Goal: Information Seeking & Learning: Understand process/instructions

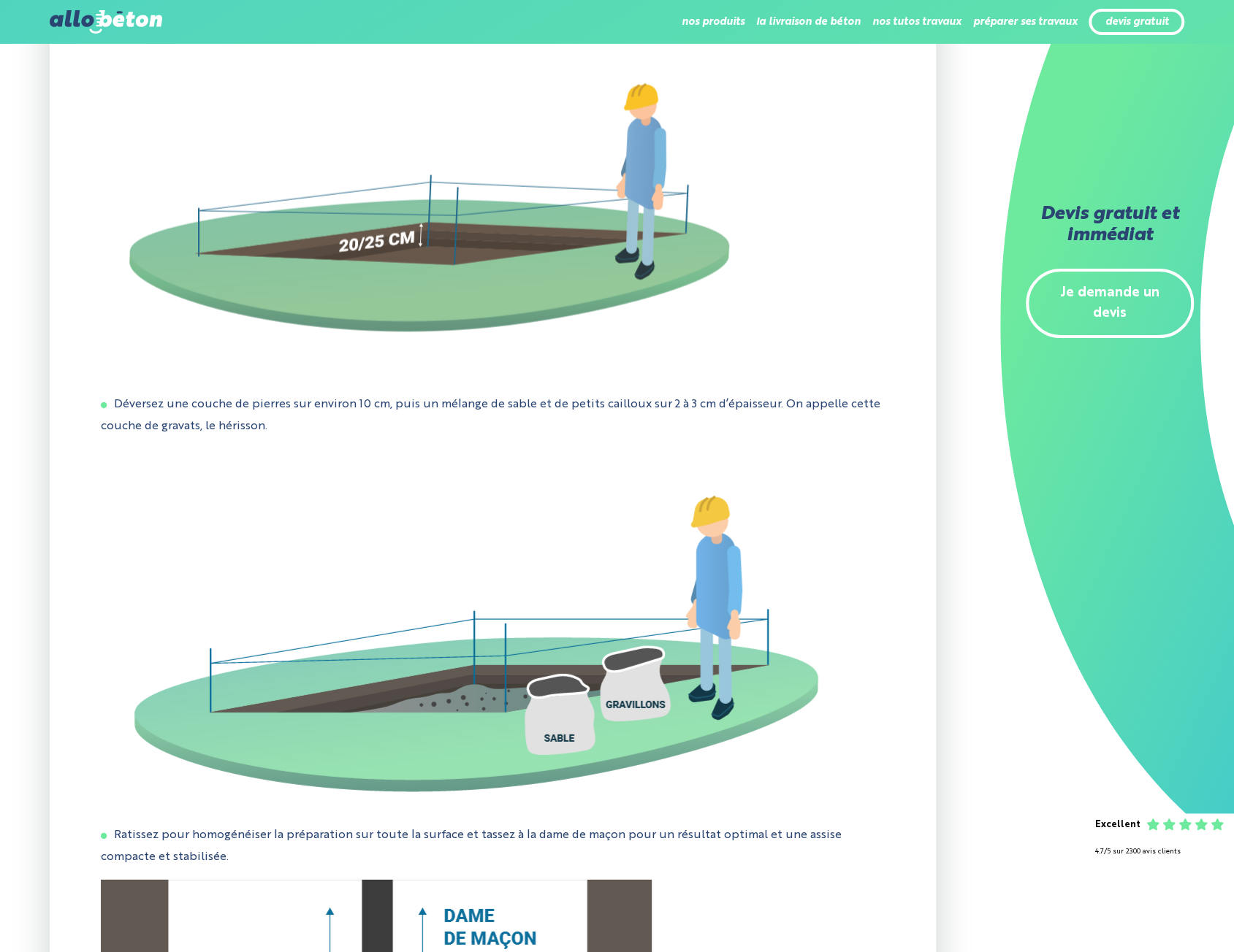
scroll to position [2409, 0]
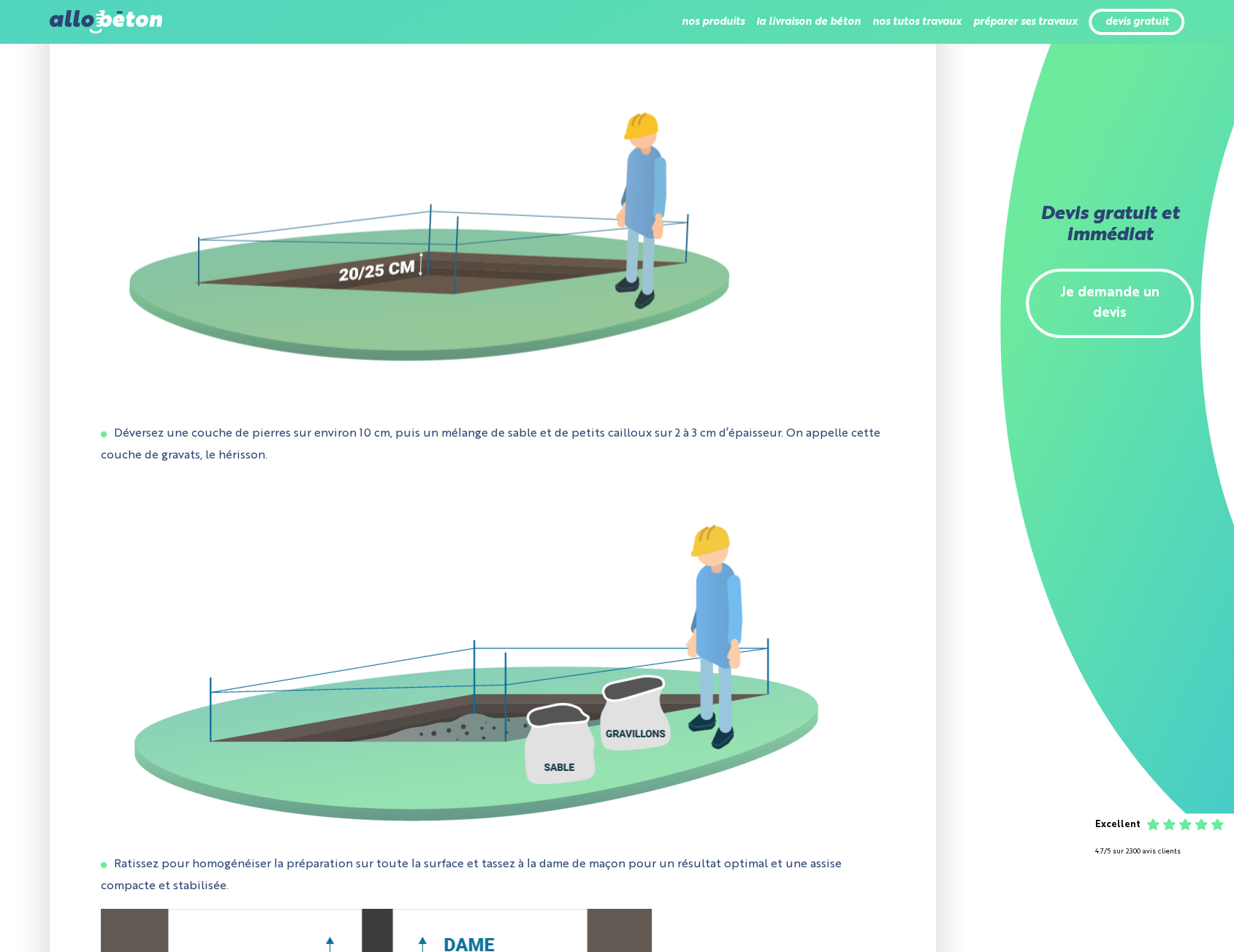
click at [706, 444] on li "Déversez une couche de pierres sur environ 10 cm, puis un mélange de sable et d…" at bounding box center [493, 445] width 784 height 43
click at [706, 443] on li "Déversez une couche de pierres sur environ 10 cm, puis un mélange de sable et d…" at bounding box center [493, 445] width 784 height 43
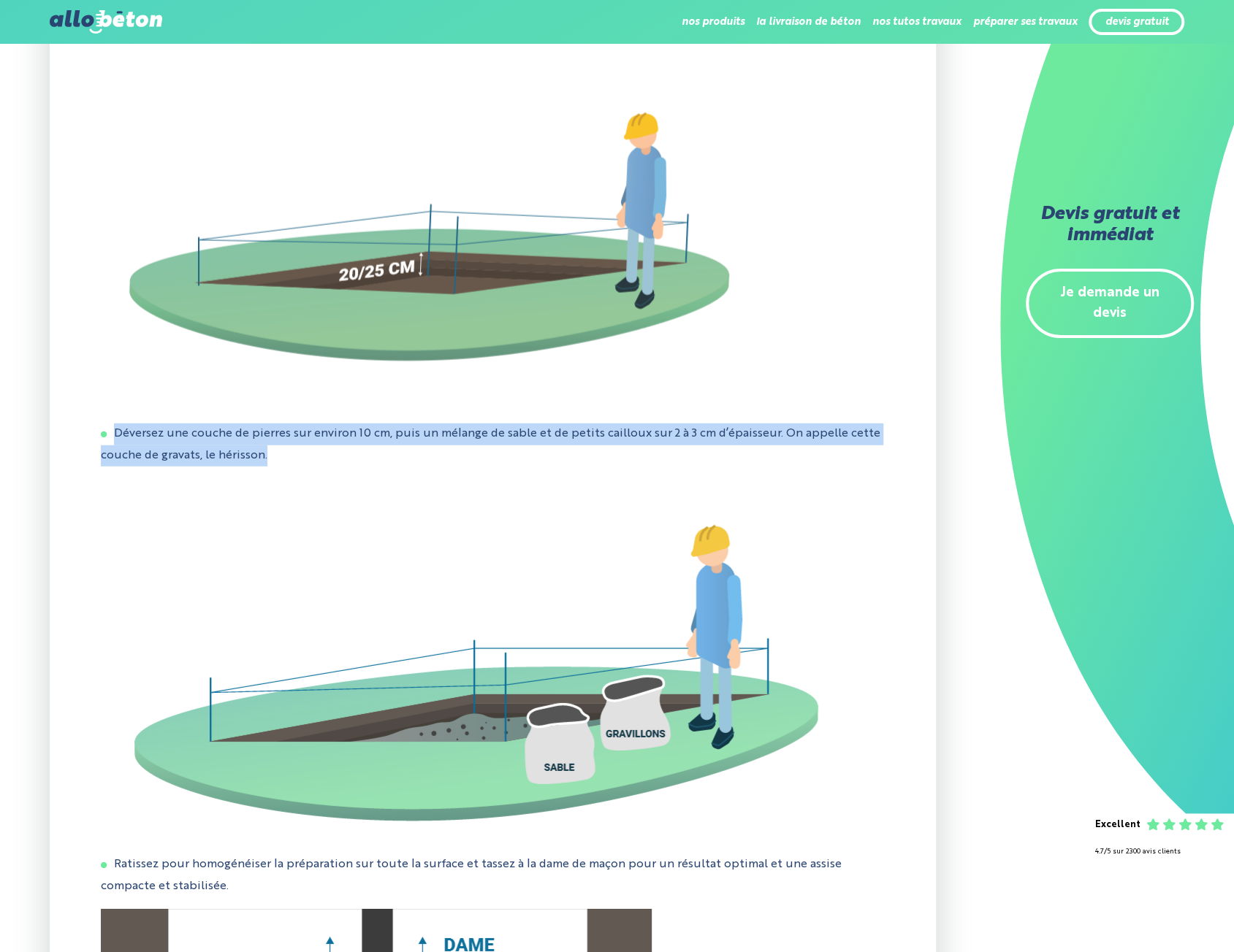
click at [706, 443] on li "Déversez une couche de pierres sur environ 10 cm, puis un mélange de sable et d…" at bounding box center [493, 445] width 784 height 43
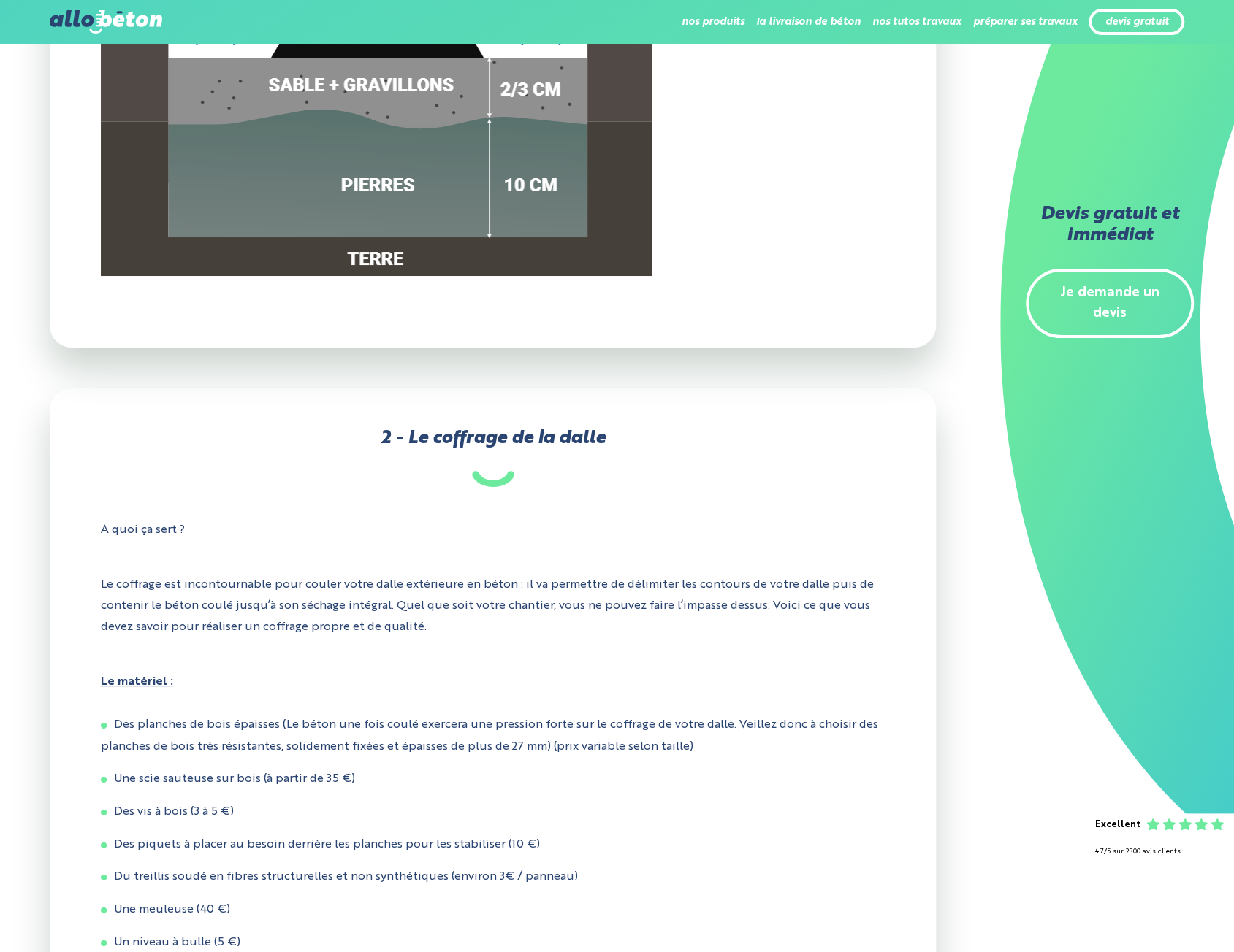
click at [705, 443] on h3 "2 - Le coffrage de la dalle" at bounding box center [493, 458] width 784 height 59
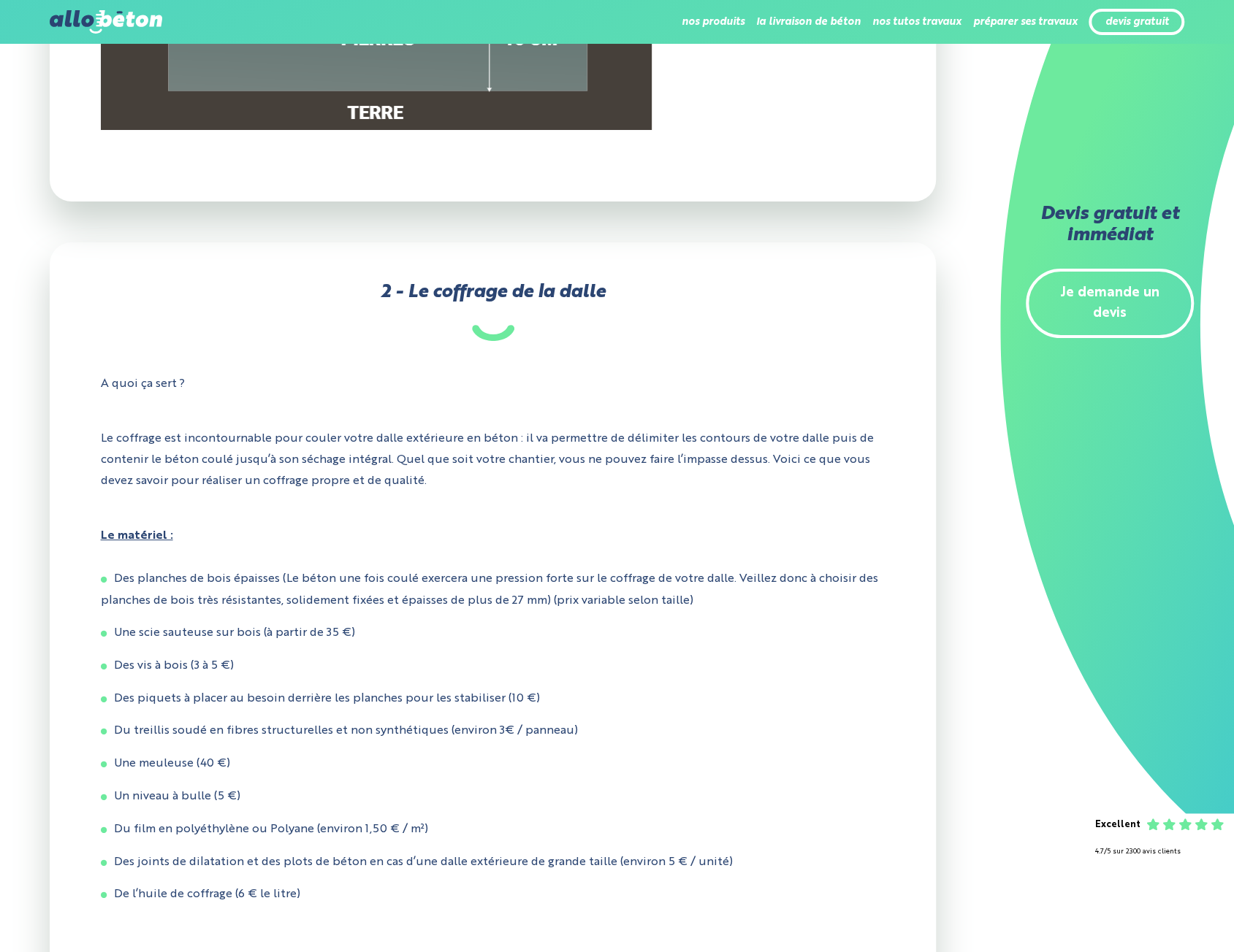
click at [704, 437] on p "Le coffrage est incontournable pour couler votre dalle extérieure en béton : il…" at bounding box center [493, 459] width 784 height 84
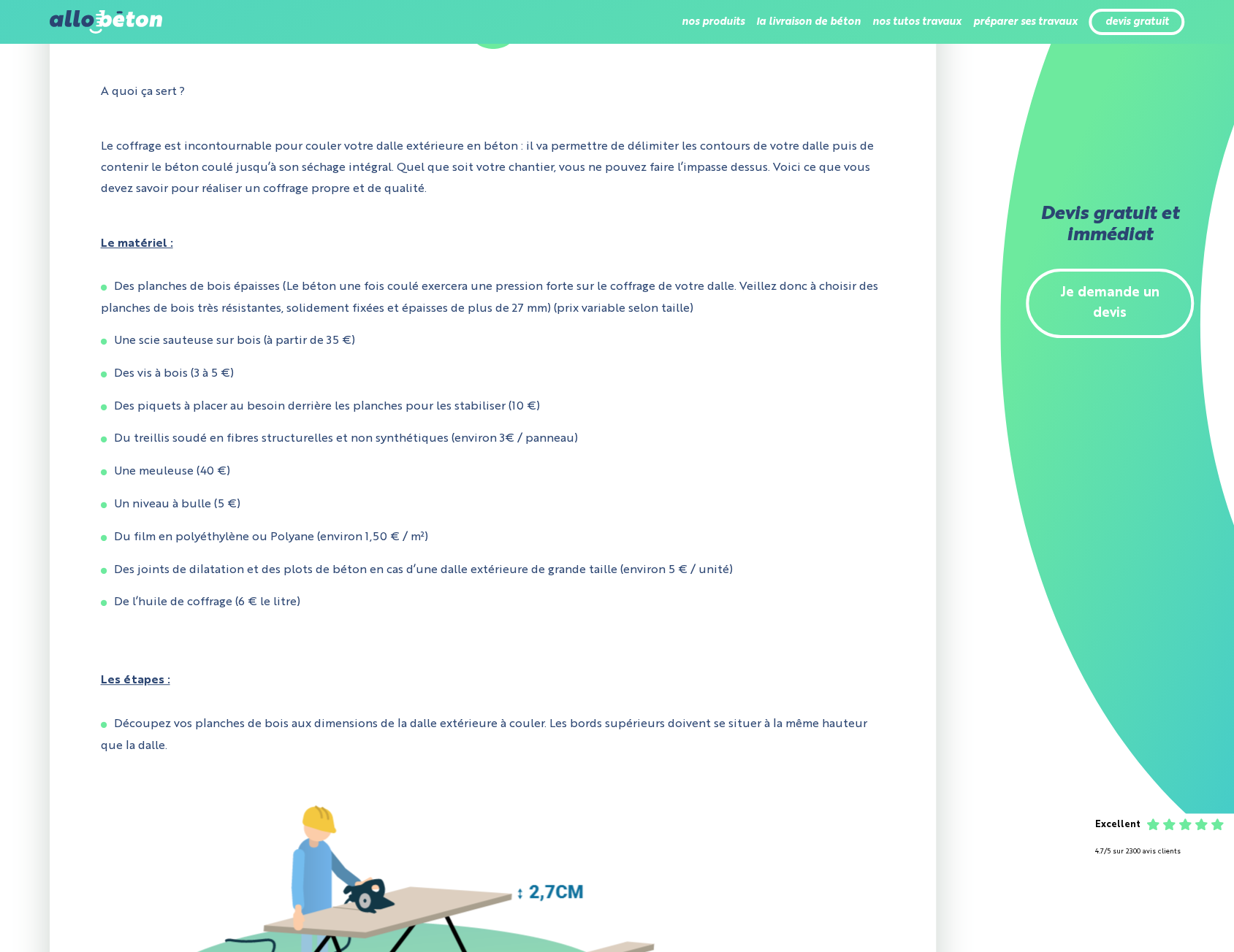
click at [704, 437] on ul "Des planches de bois épaisses (Le béton une fois coulé exercera une pression fo…" at bounding box center [493, 446] width 784 height 338
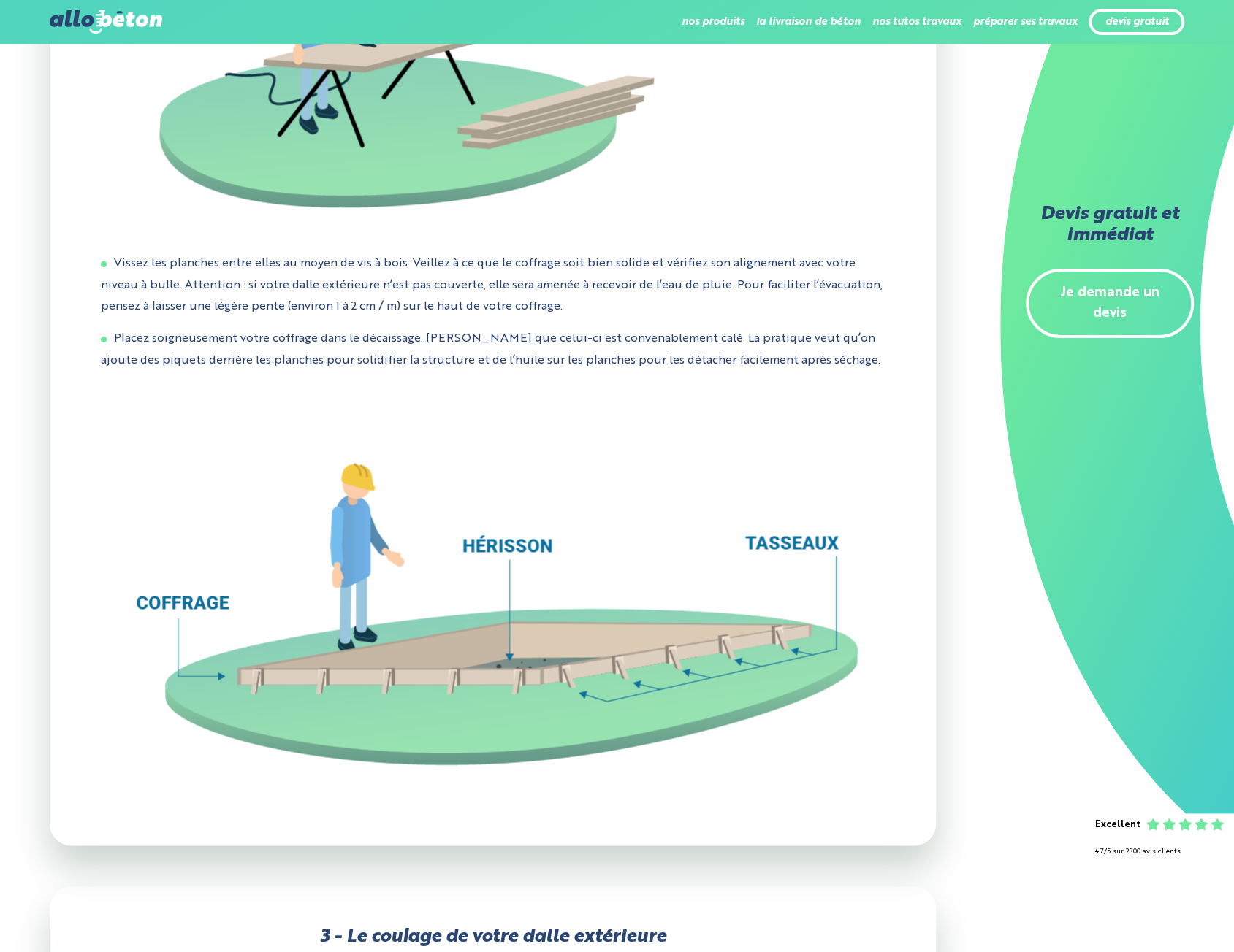
scroll to position [4820, 0]
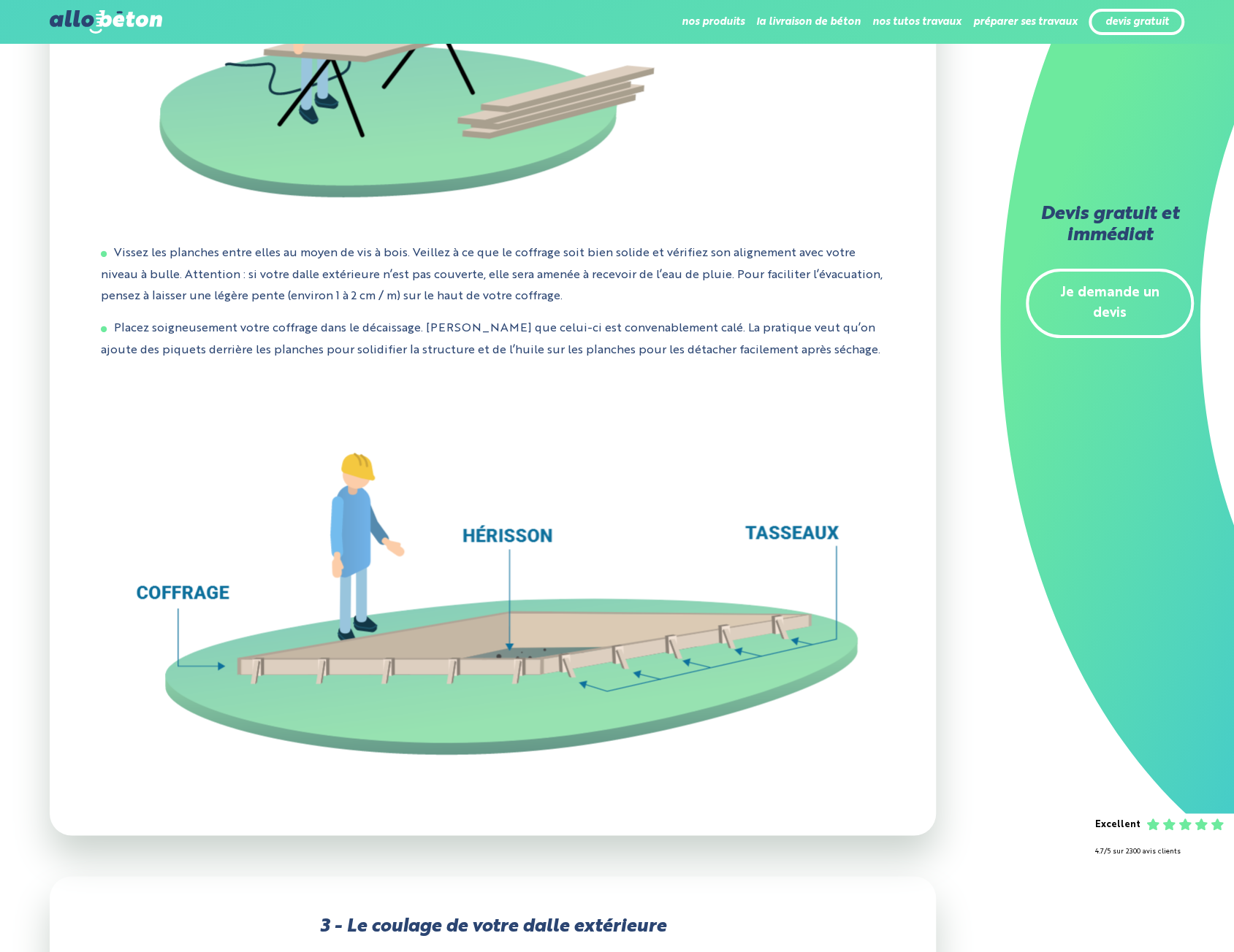
click at [732, 306] on li "Vissez les planches entre elles au moyen de vis à bois. Veillez à ce que le cof…" at bounding box center [493, 274] width 784 height 63
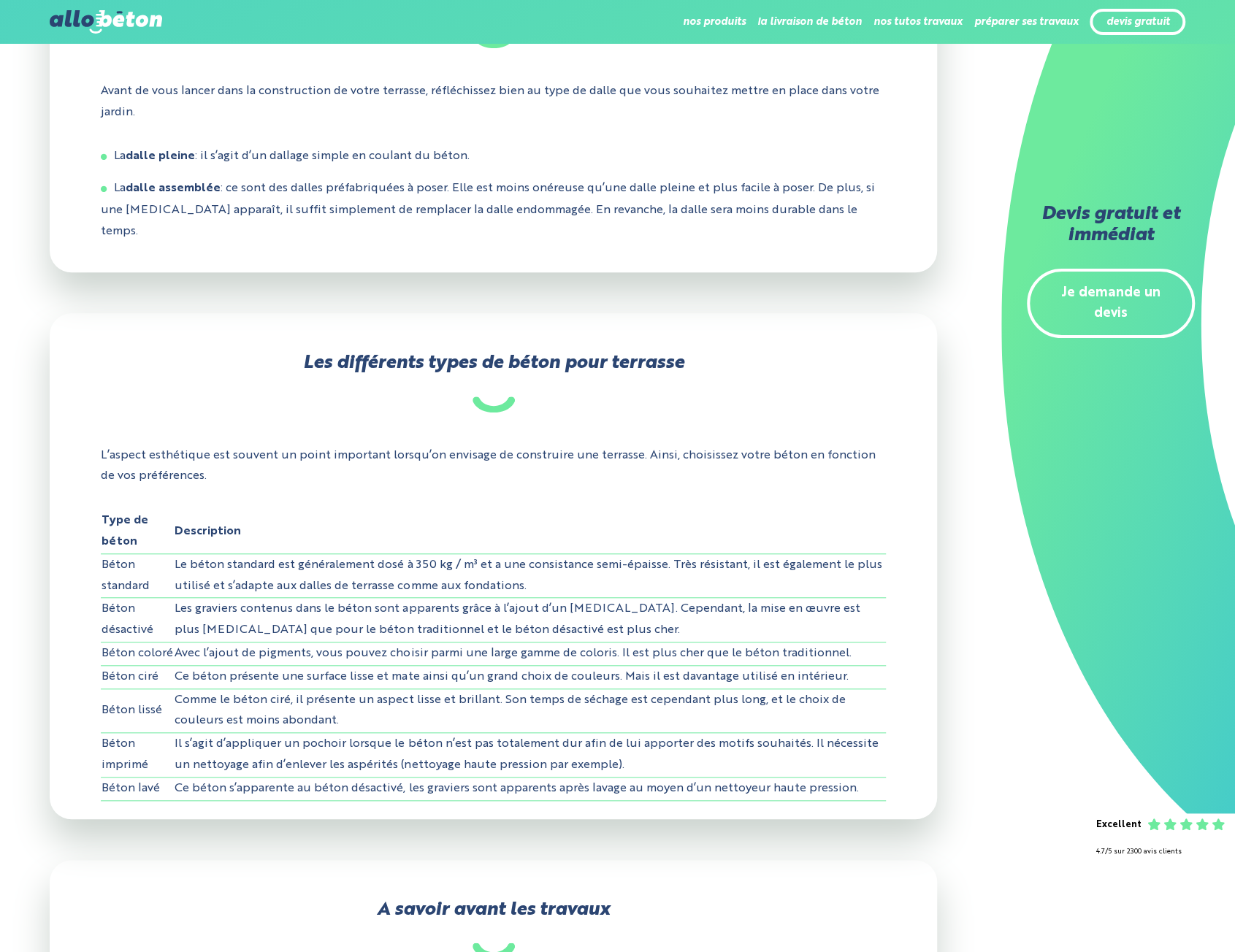
scroll to position [584, 0]
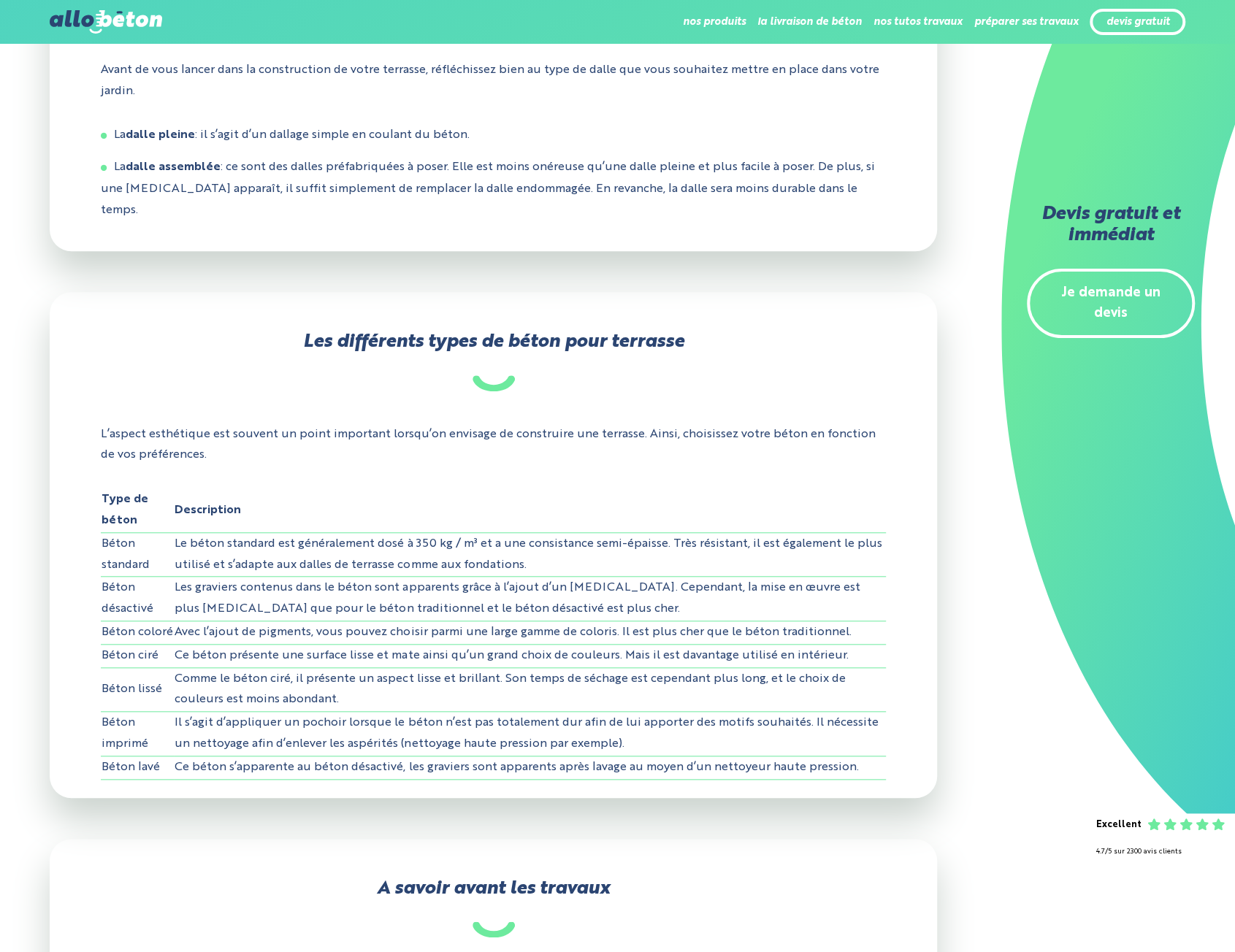
click at [573, 503] on th "Description" at bounding box center [529, 511] width 712 height 44
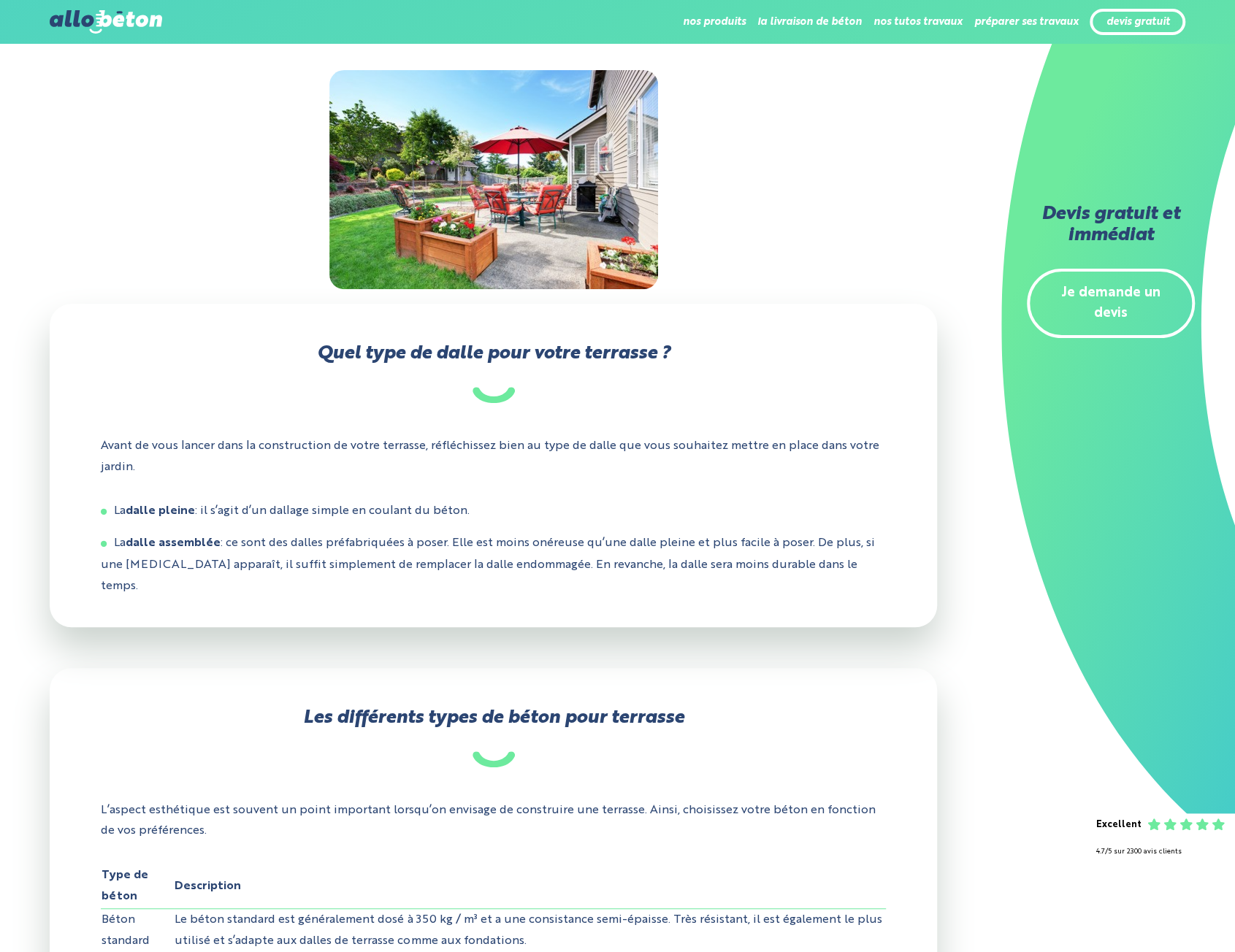
scroll to position [146, 0]
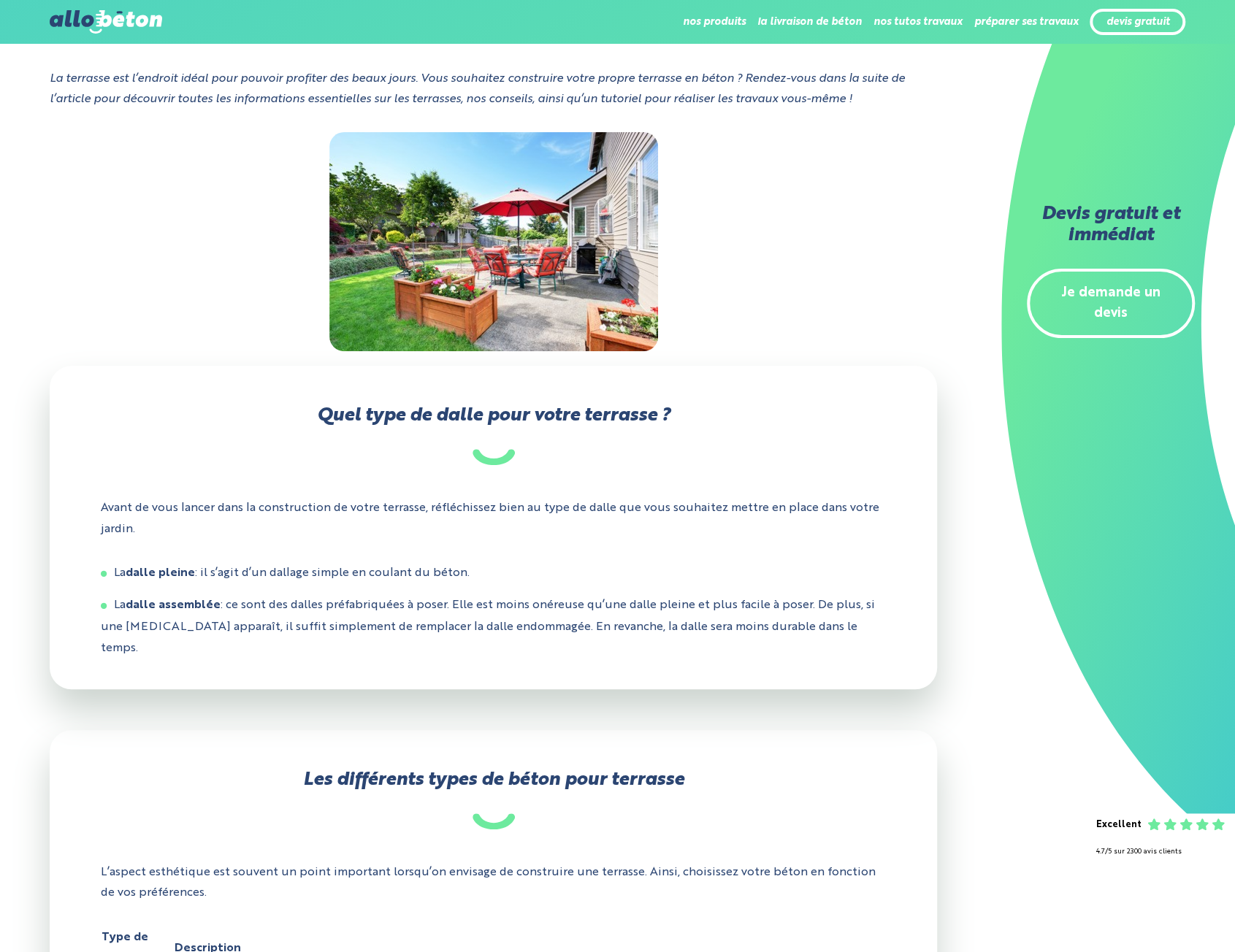
click at [573, 503] on p "Avant de vous lancer dans la construction de votre terrasse, réfléchissez bien …" at bounding box center [494, 519] width 786 height 64
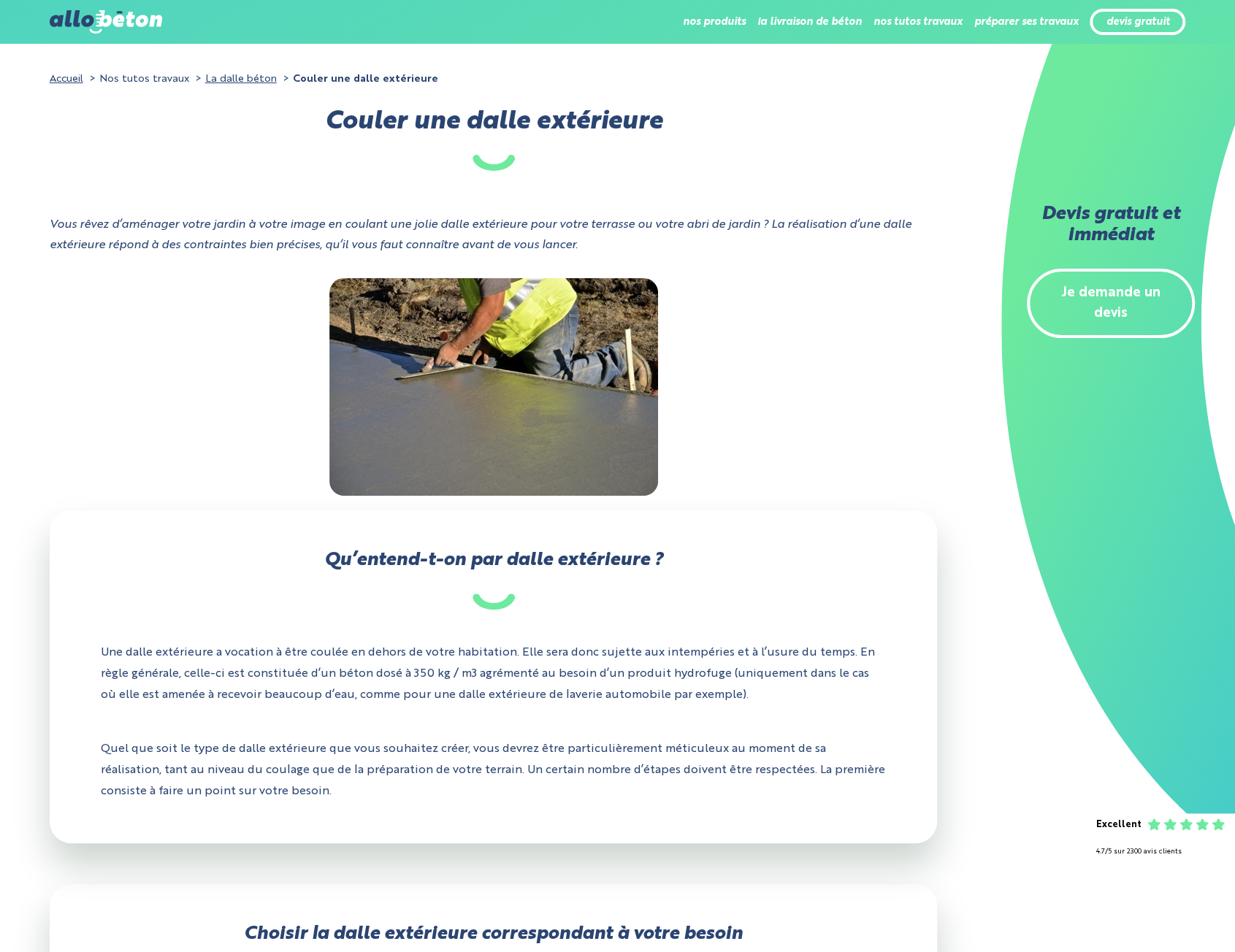
click at [756, 252] on div "Vous rêvez d’aménager votre jardin à votre image en coulant une jolie dalle ext…" at bounding box center [494, 247] width 888 height 64
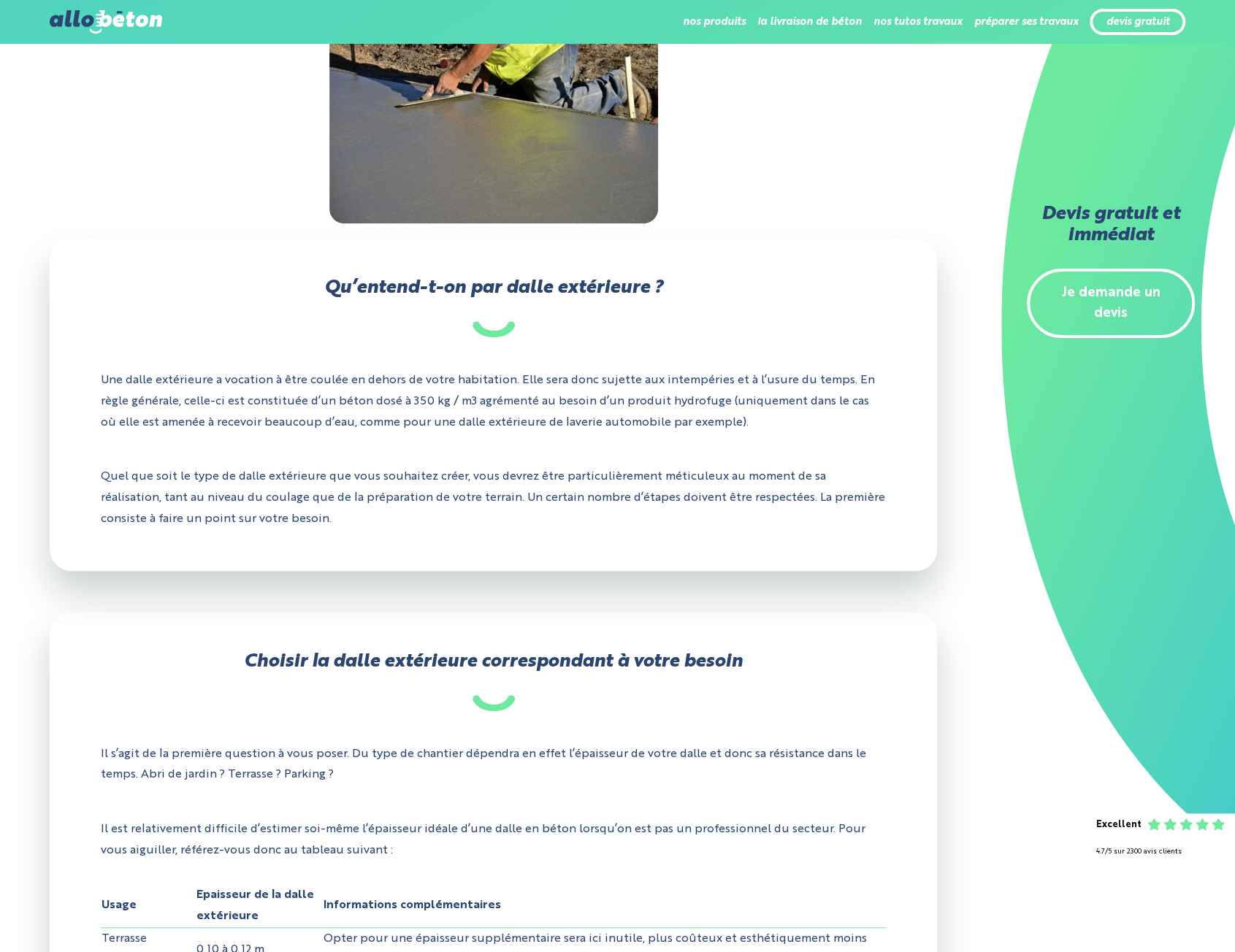
scroll to position [292, 0]
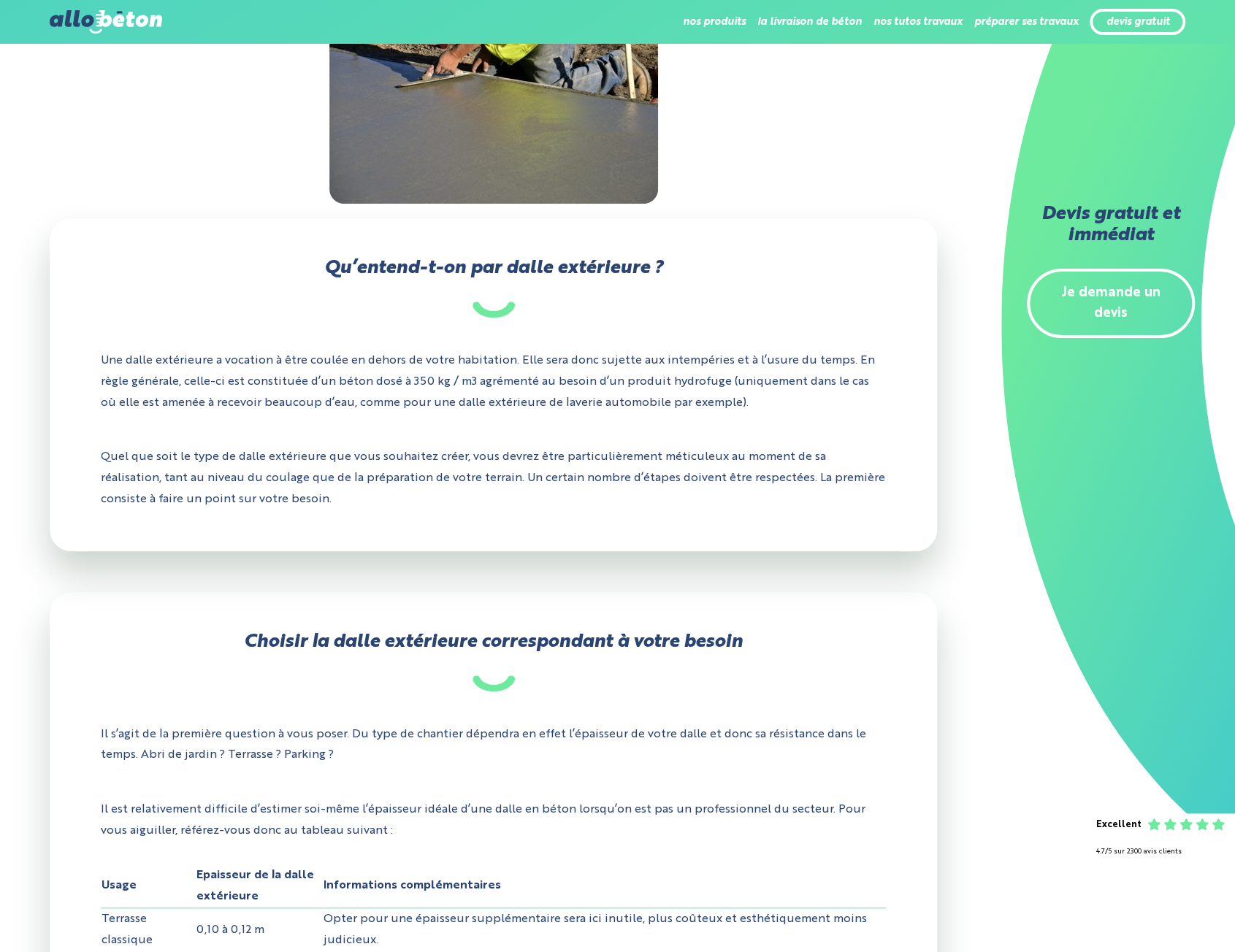
click at [755, 252] on div "Qu’entend-t-on par dalle extérieure ? Une dalle extérieure a vocation à être co…" at bounding box center [494, 384] width 888 height 333
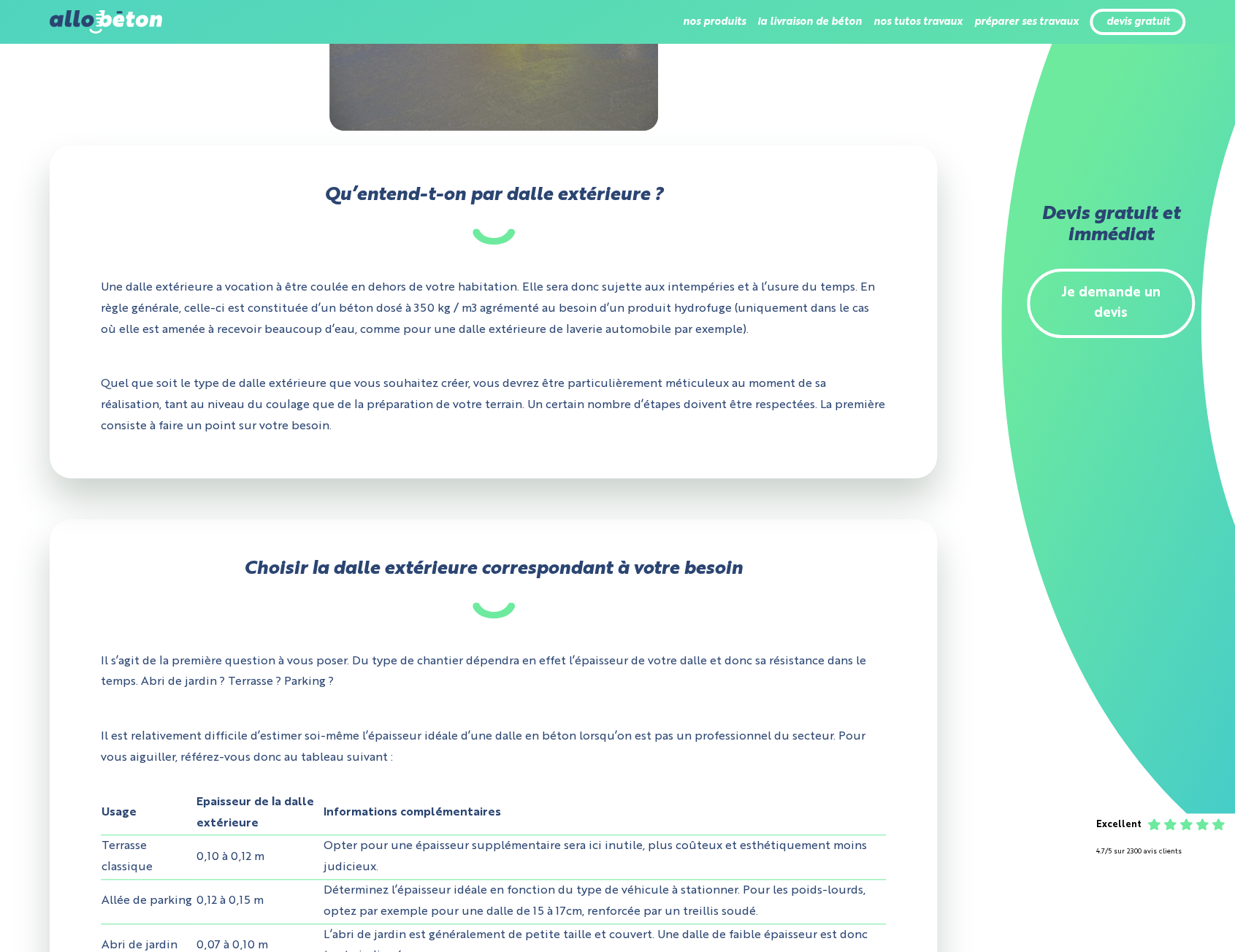
click at [755, 252] on div "Qu’entend-t-on par dalle extérieure ? Une dalle extérieure a vocation à être co…" at bounding box center [494, 311] width 888 height 333
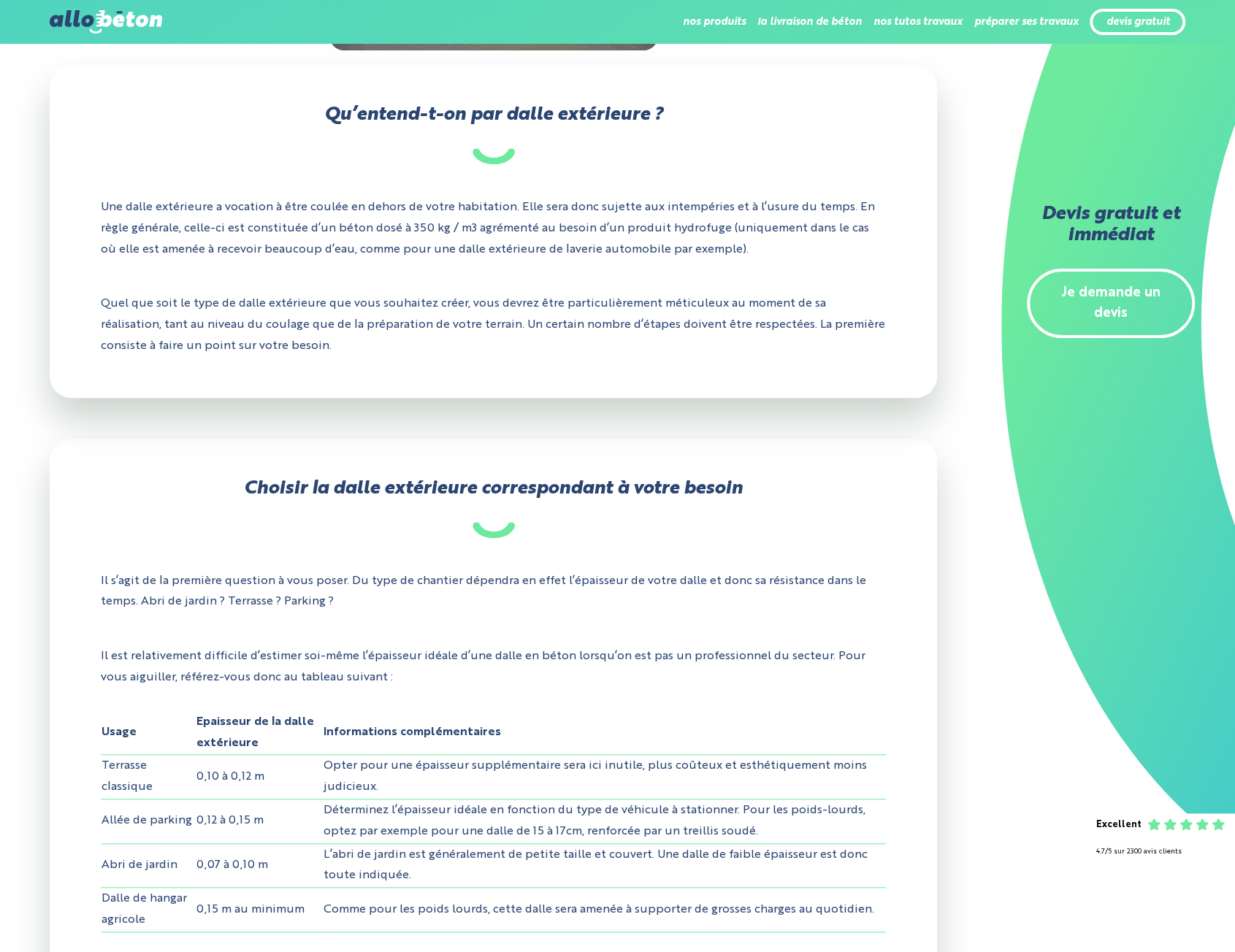
scroll to position [730, 0]
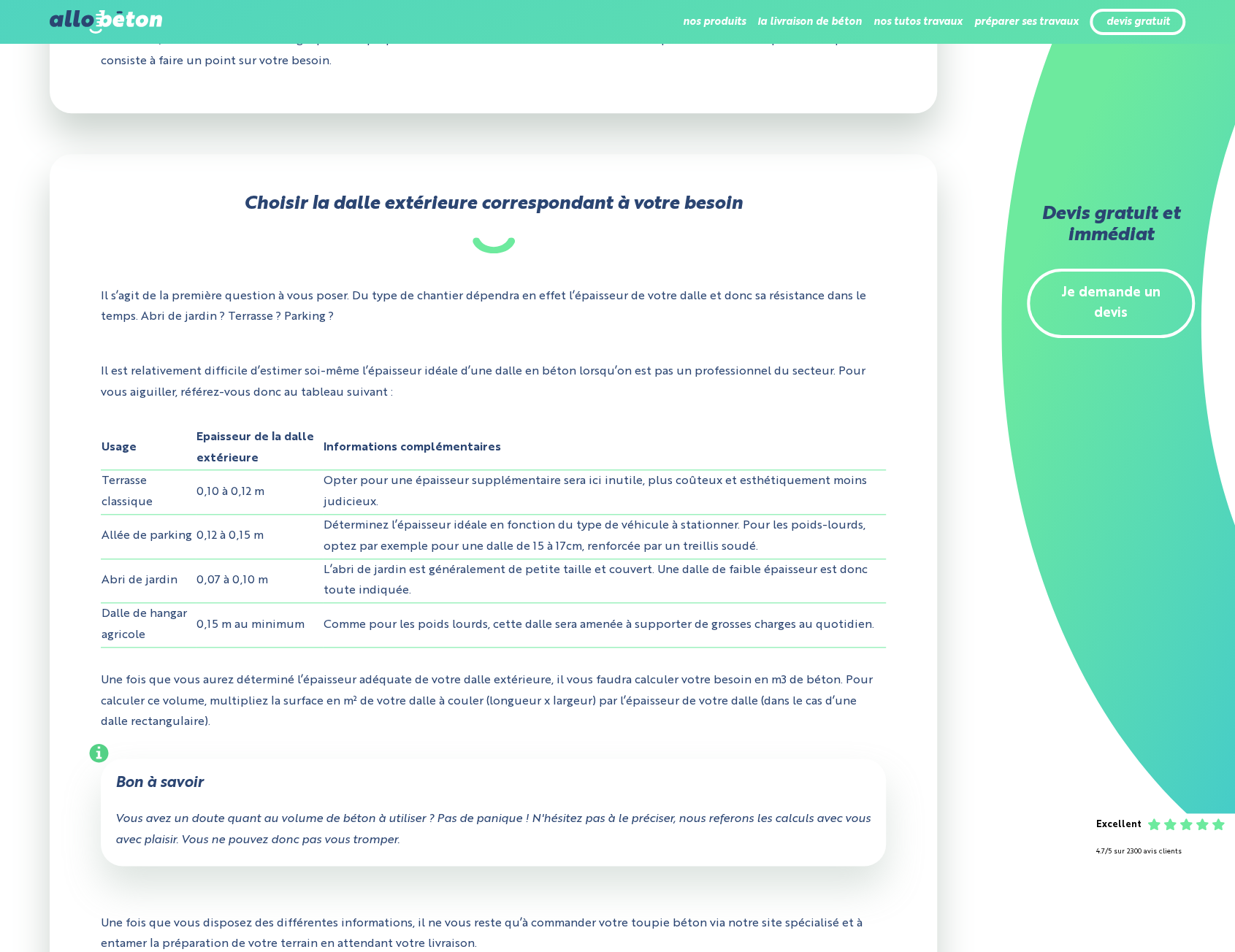
click at [755, 252] on h2 "Choisir la dalle extérieure correspondant à votre besoin" at bounding box center [494, 224] width 786 height 59
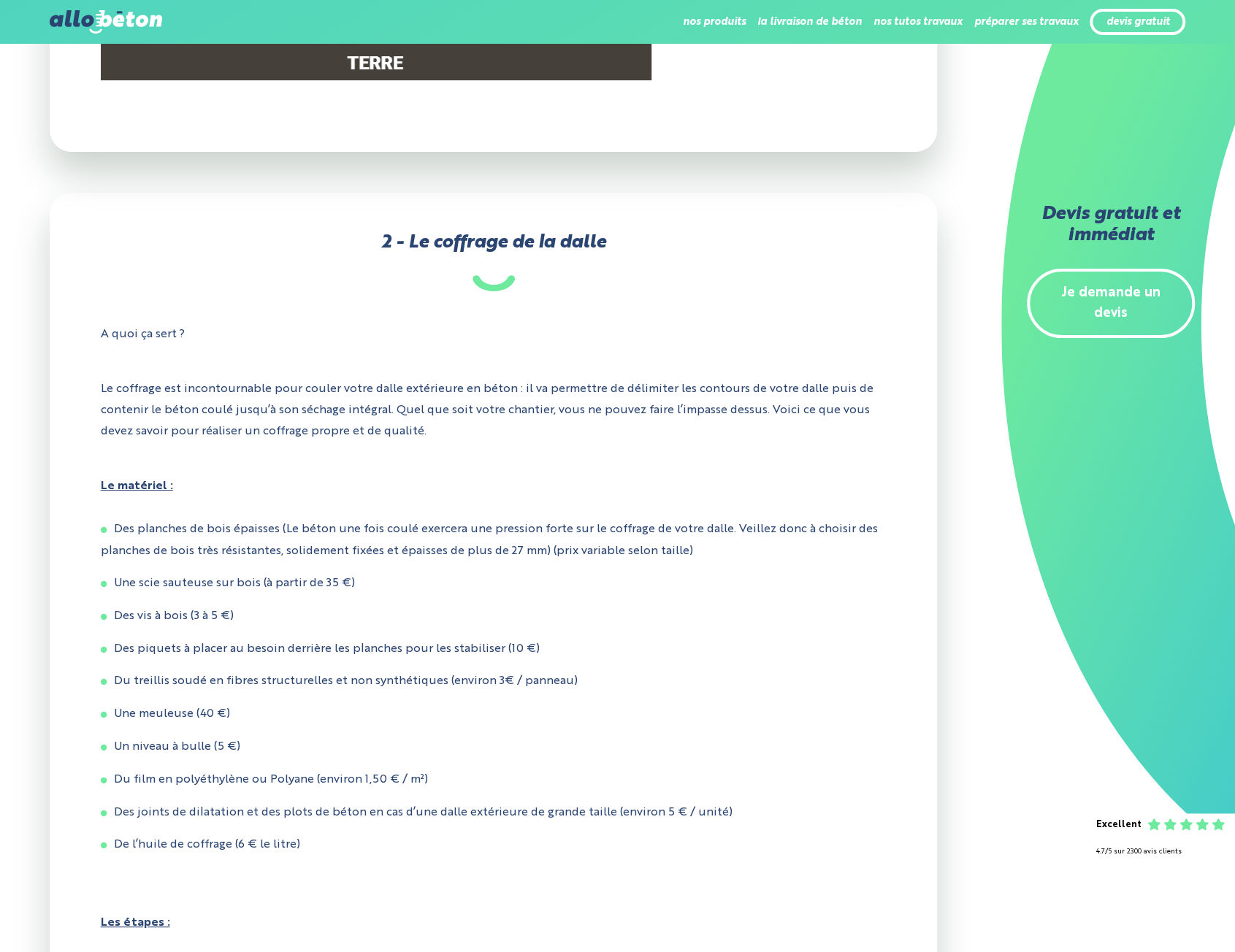
scroll to position [3725, 0]
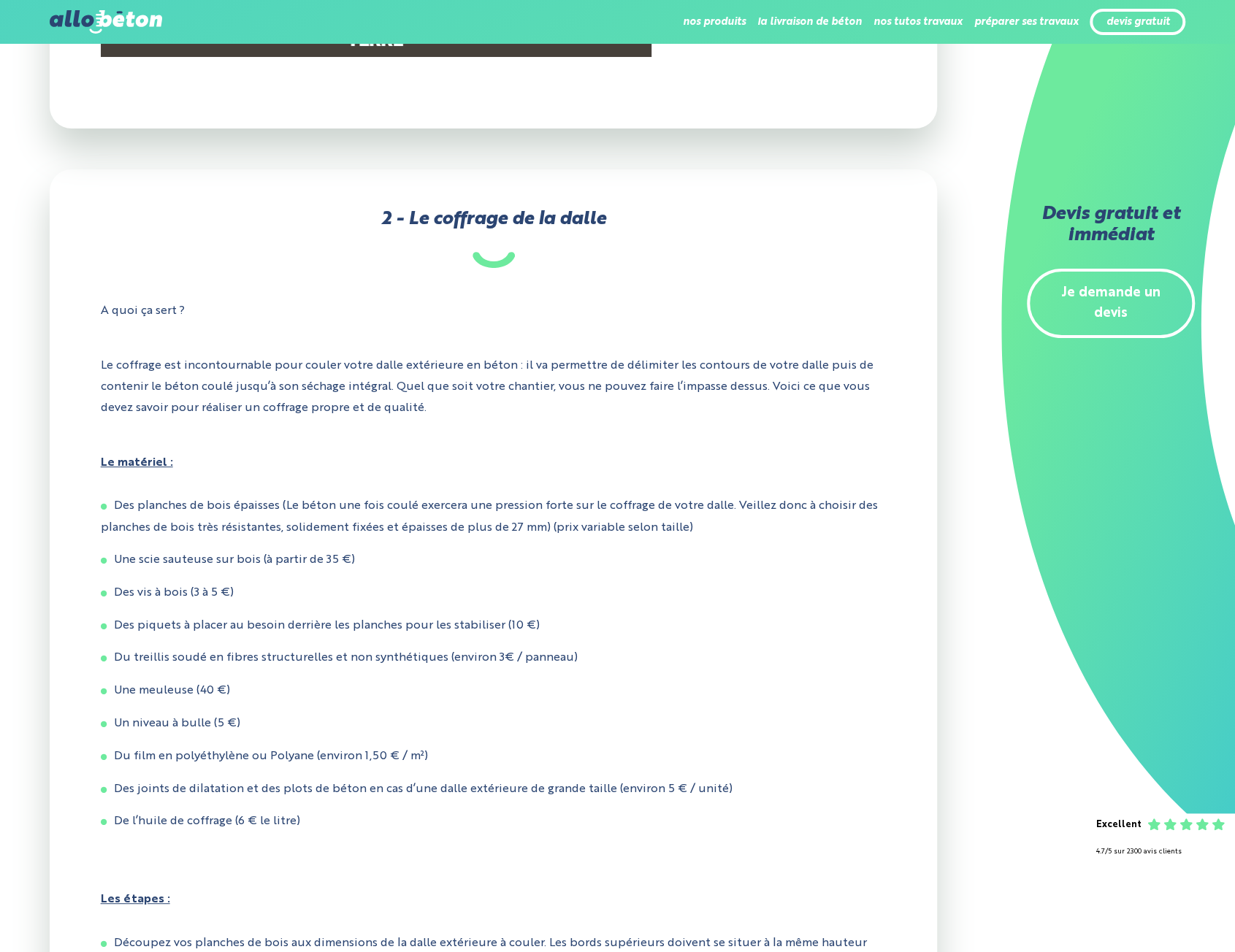
click at [702, 306] on p "A quoi ça sert ?" at bounding box center [494, 311] width 786 height 43
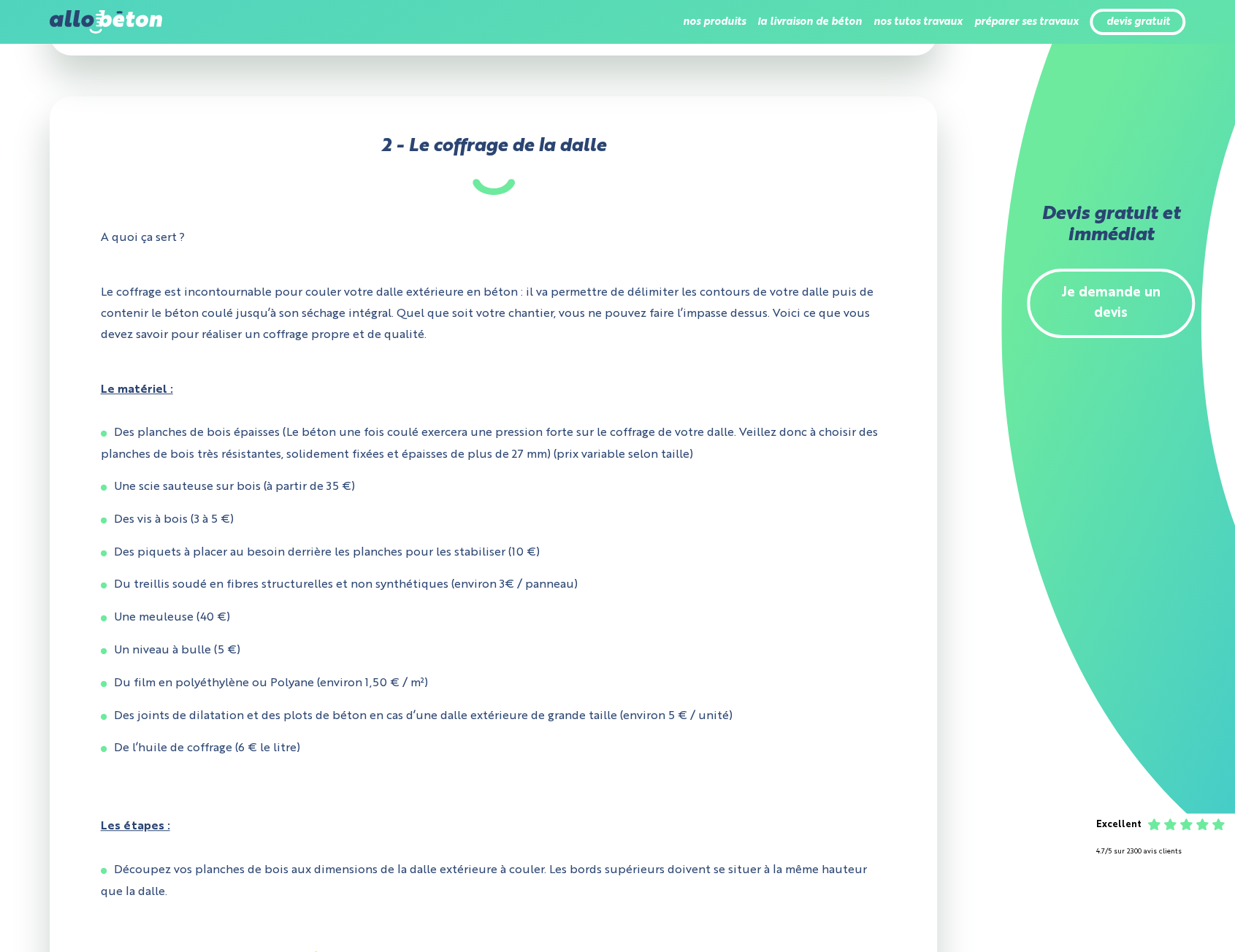
click at [702, 306] on p "Le coffrage est incontournable pour couler votre dalle extérieure en béton : il…" at bounding box center [494, 314] width 786 height 84
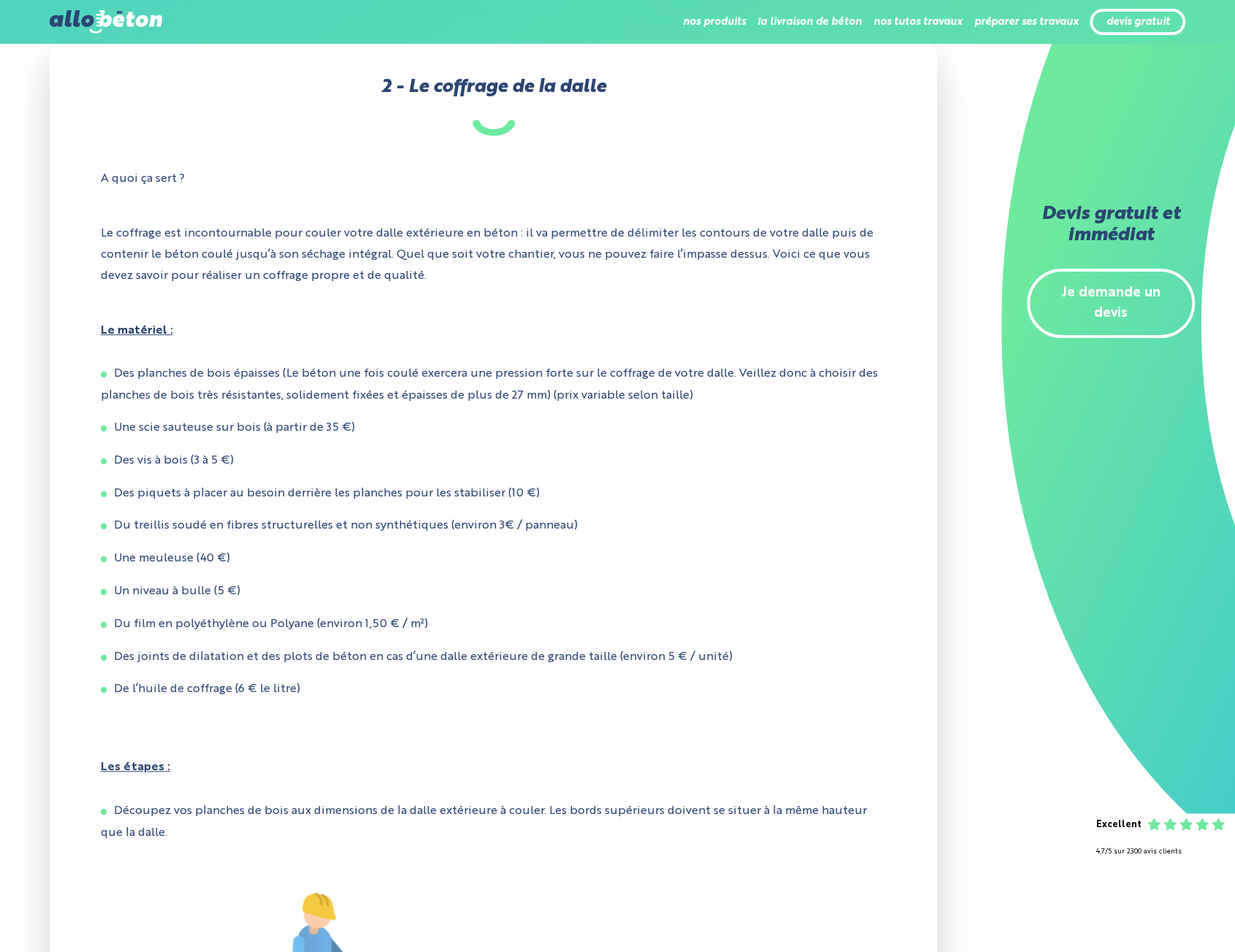
scroll to position [3870, 0]
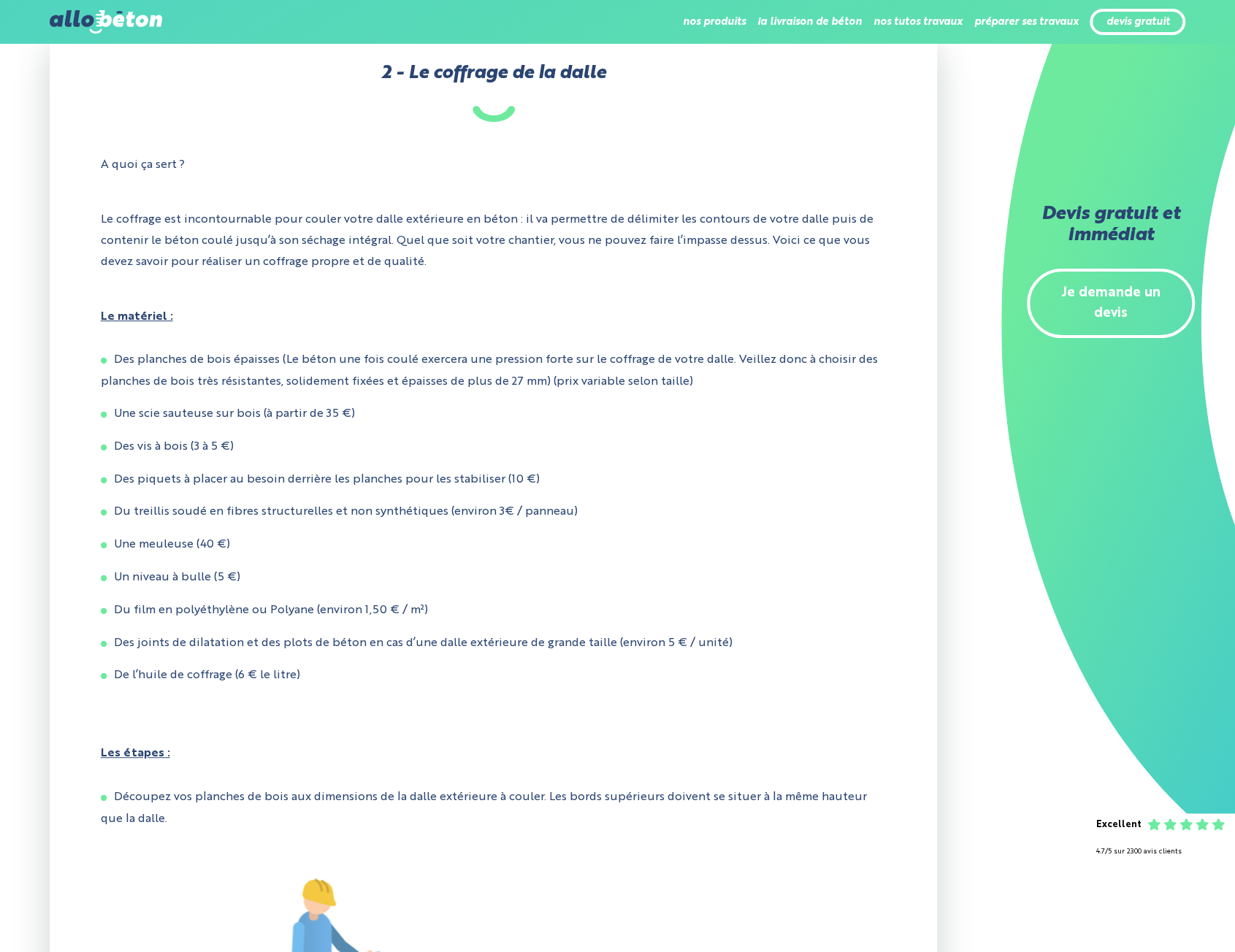
click at [702, 306] on p "Le matériel :" at bounding box center [494, 316] width 786 height 43
click at [627, 386] on li "Des planches de bois épaisses (Le béton une fois coulé exercera une pression fo…" at bounding box center [494, 371] width 786 height 43
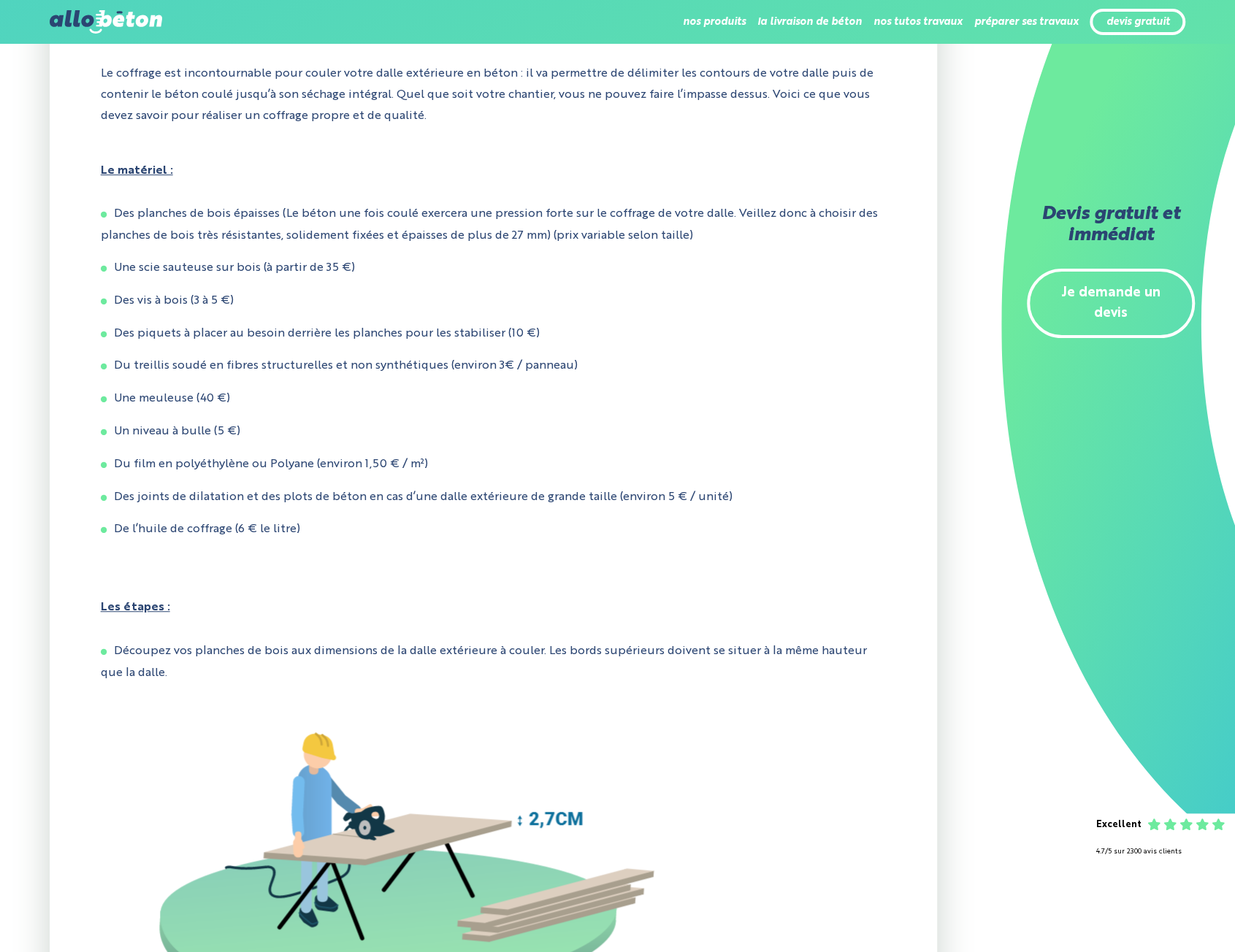
click at [627, 378] on li "Du treillis soudé en fibres structurelles et non synthétiques (environ 3€ / pan…" at bounding box center [494, 367] width 786 height 22
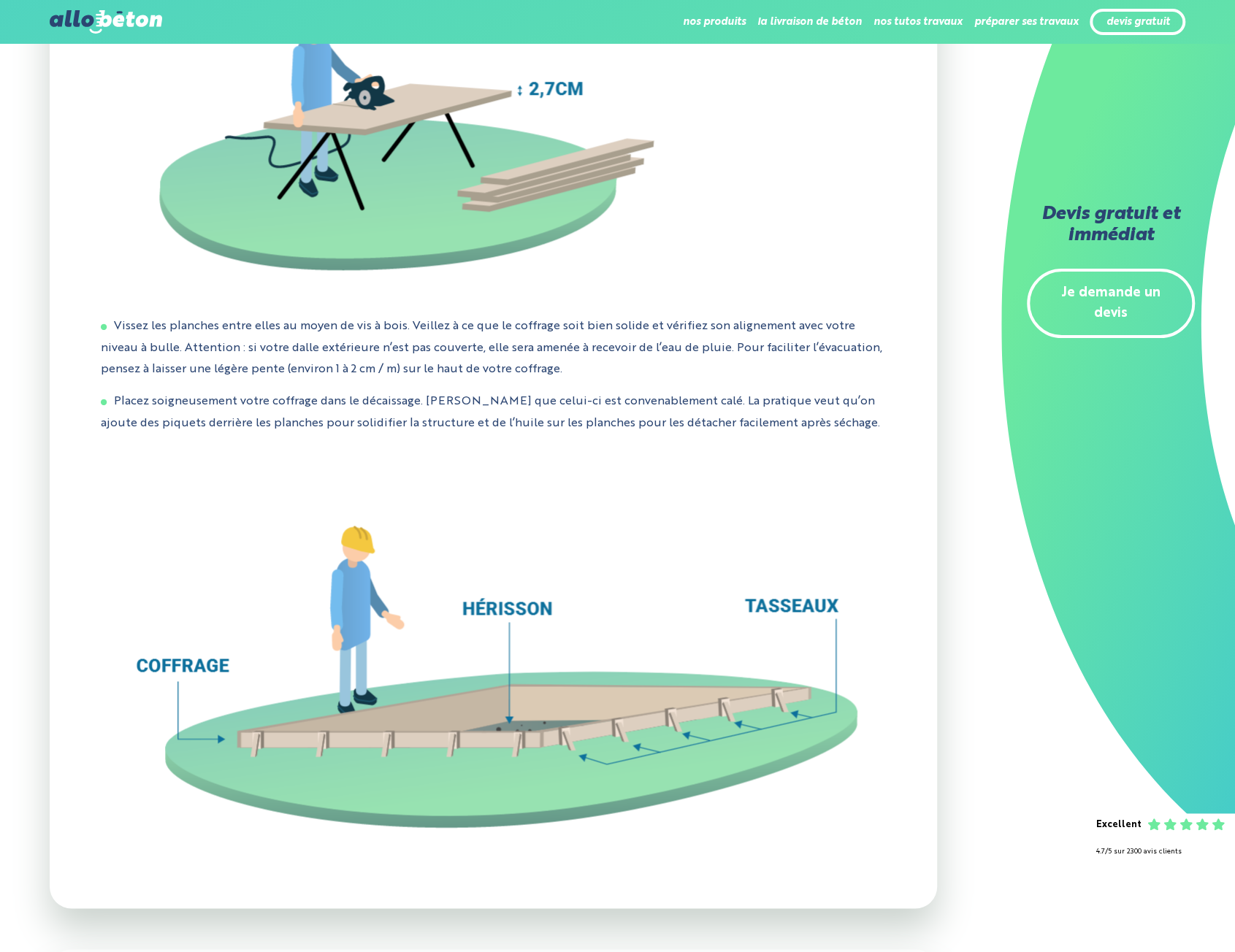
scroll to position [4820, 0]
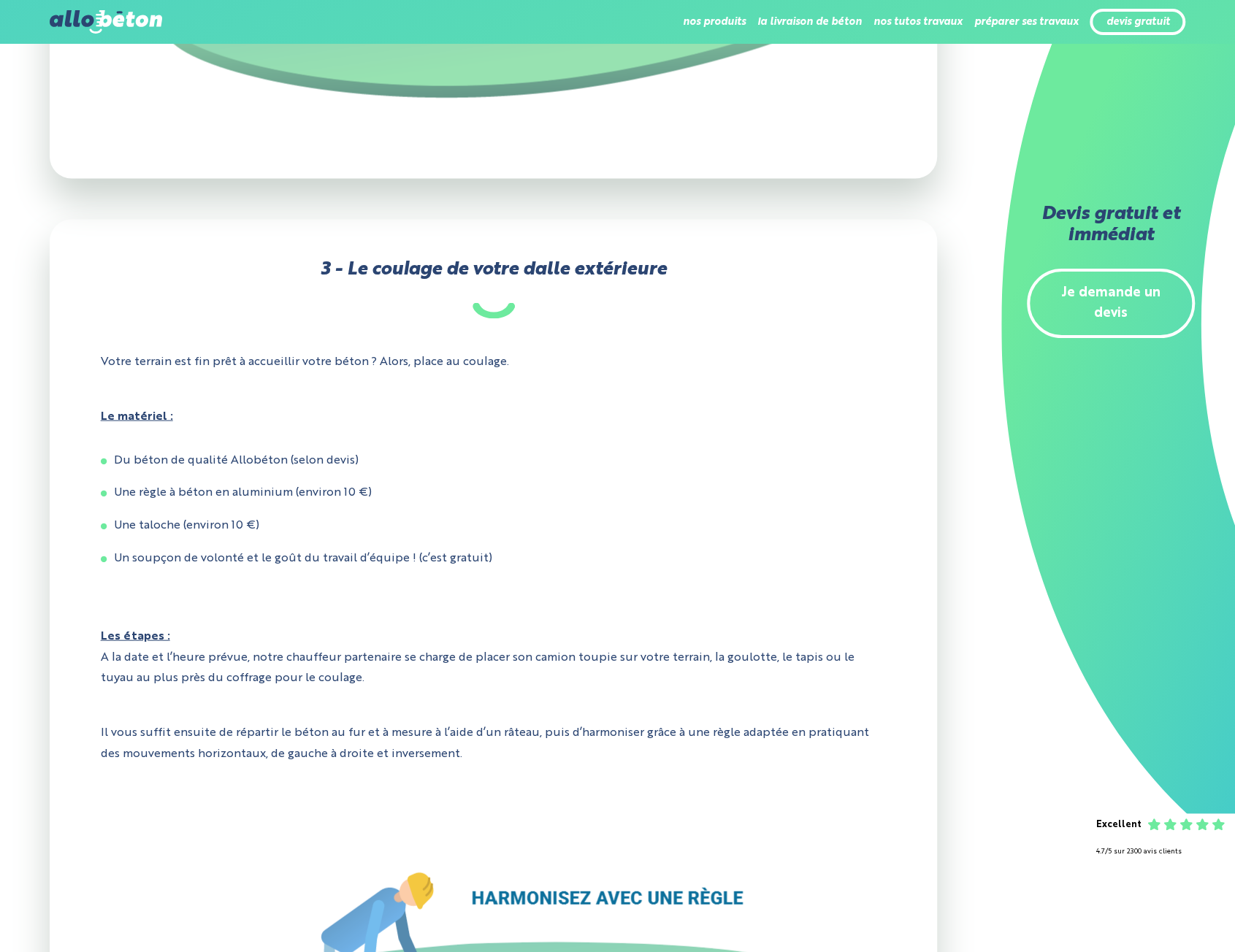
click at [627, 383] on p "Votre terrain est fin prêt à accueillir votre béton ? Alors, place au coulage." at bounding box center [494, 361] width 786 height 43
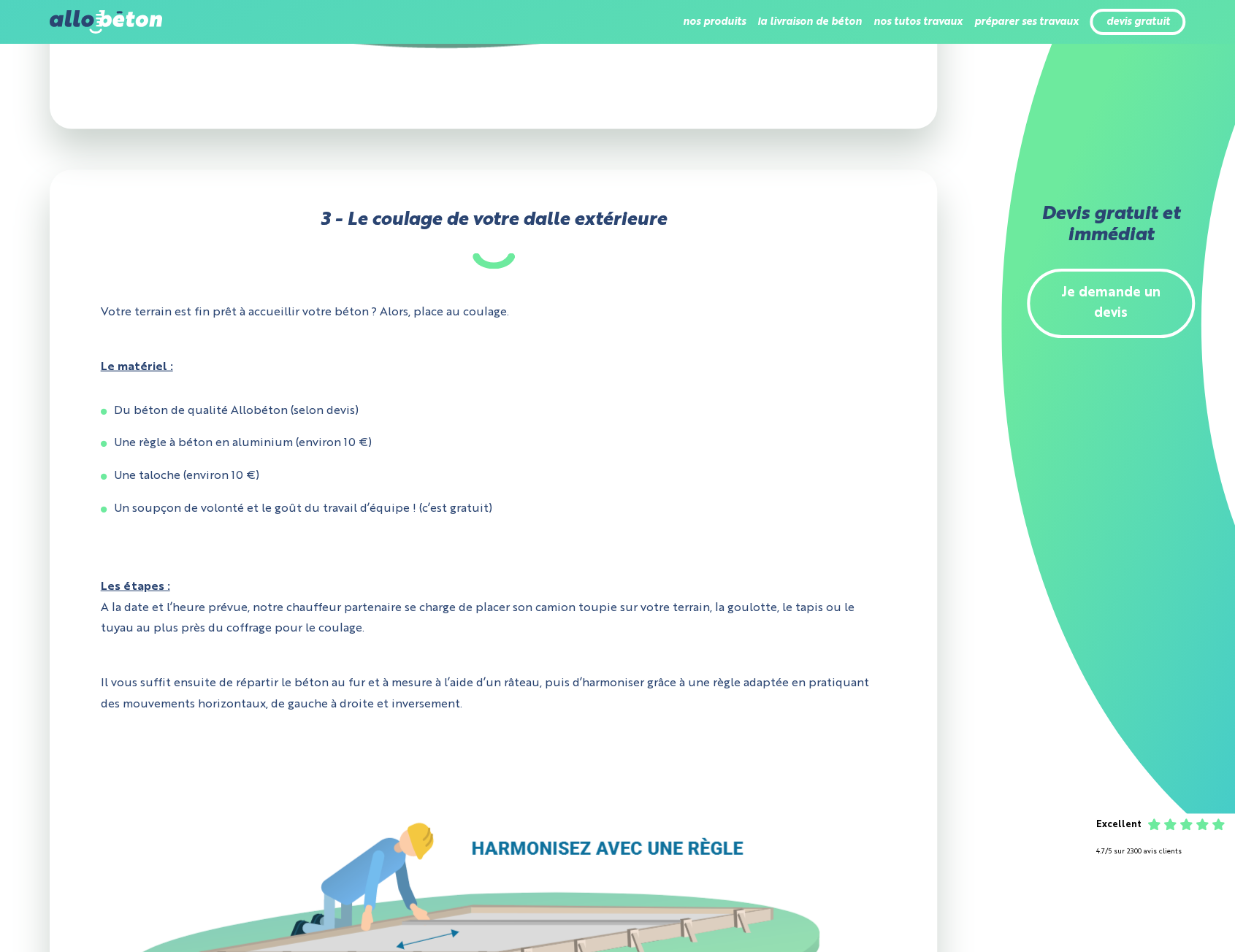
scroll to position [5550, 0]
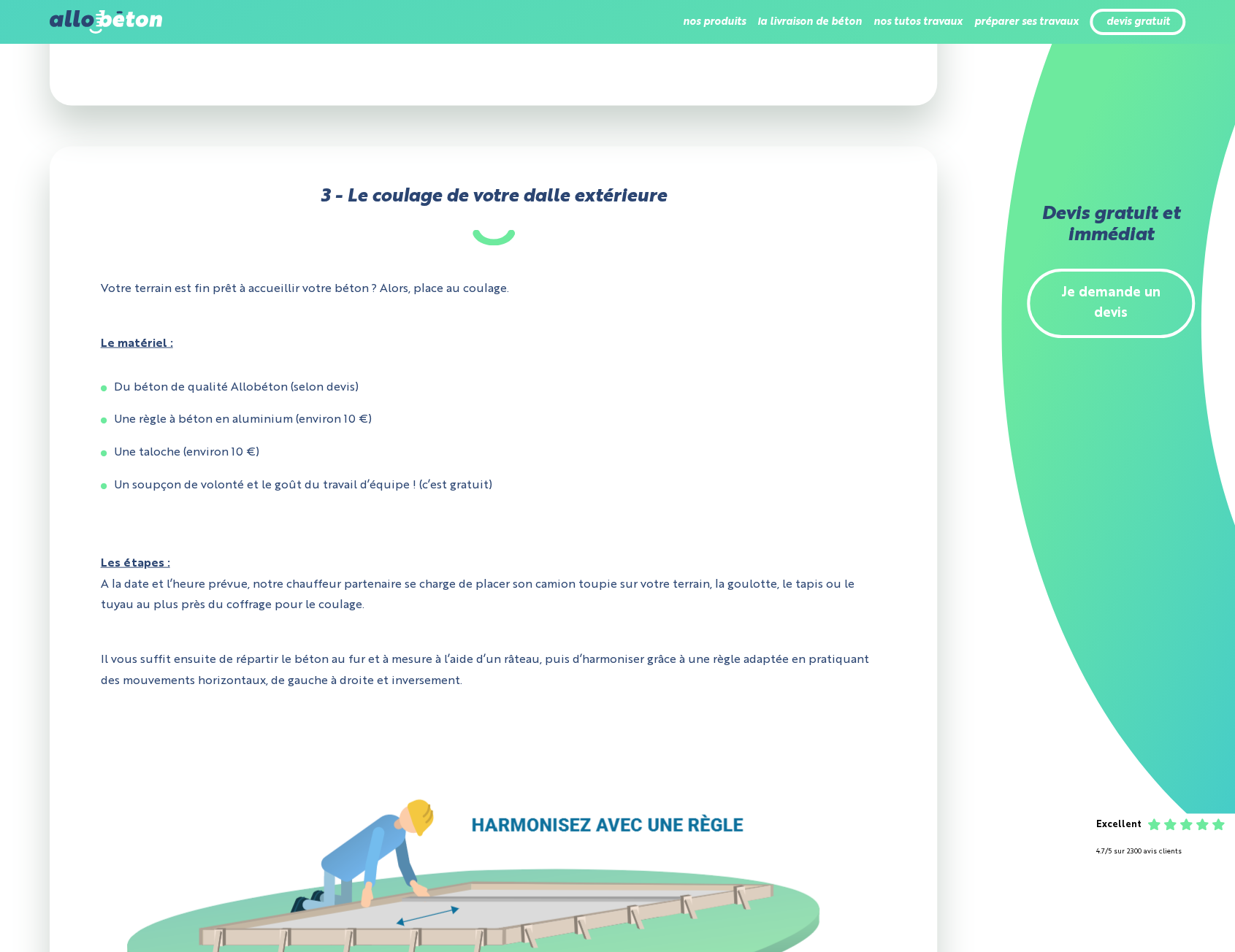
click at [627, 365] on p "Le matériel :" at bounding box center [494, 343] width 786 height 43
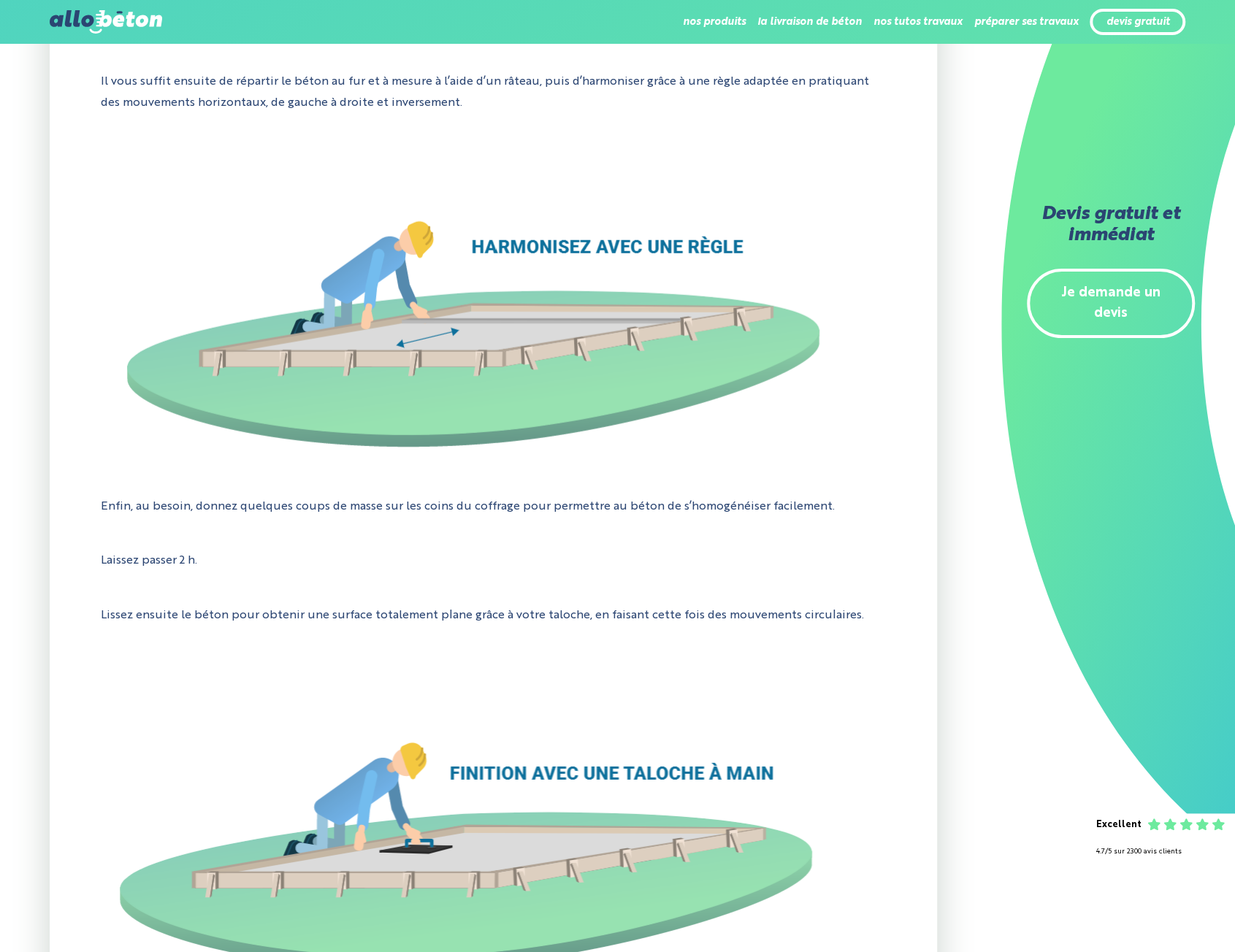
scroll to position [6207, 0]
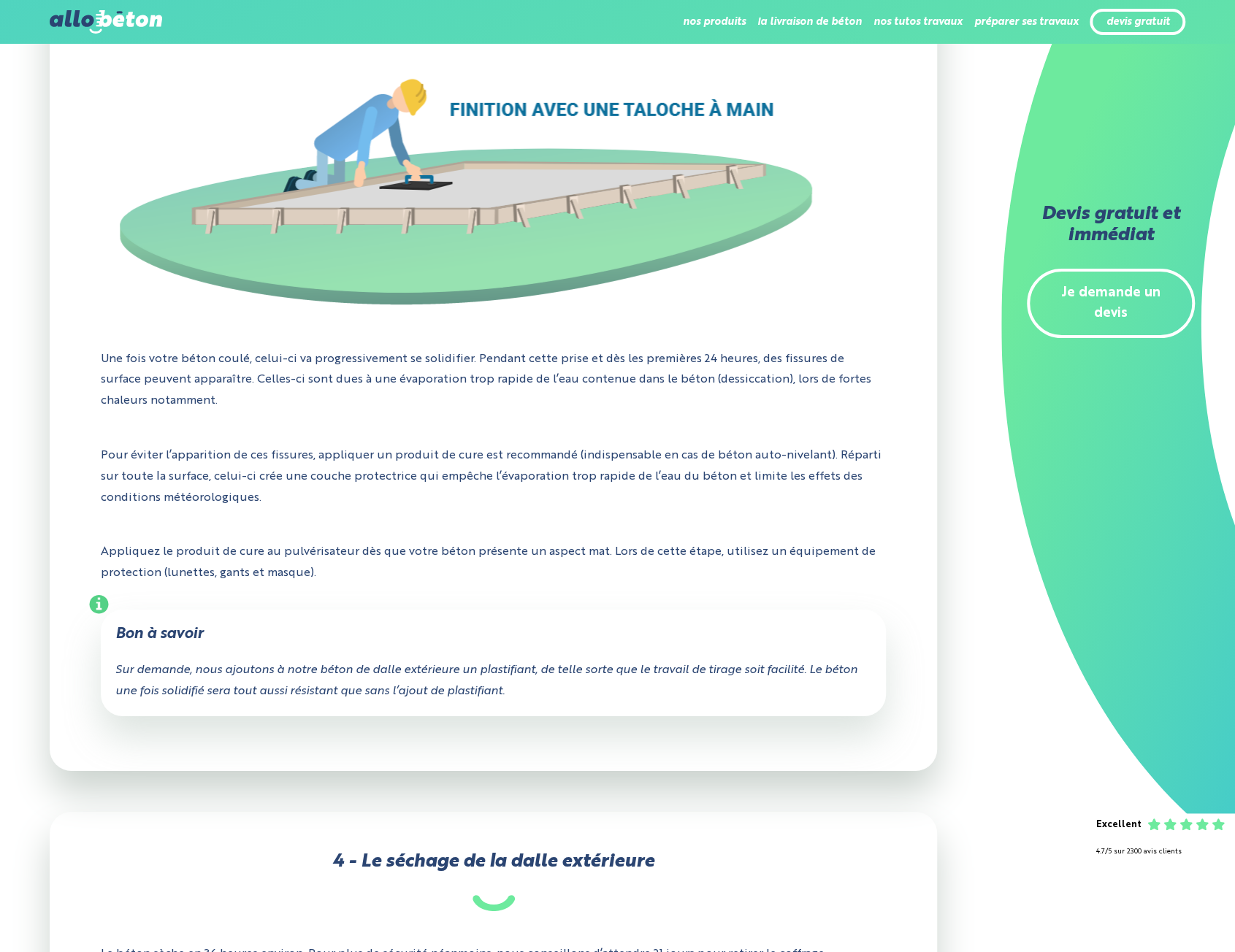
click at [584, 495] on p "Pour éviter l’apparition de ces fissures, appliquer un produit de cure est reco…" at bounding box center [494, 477] width 786 height 84
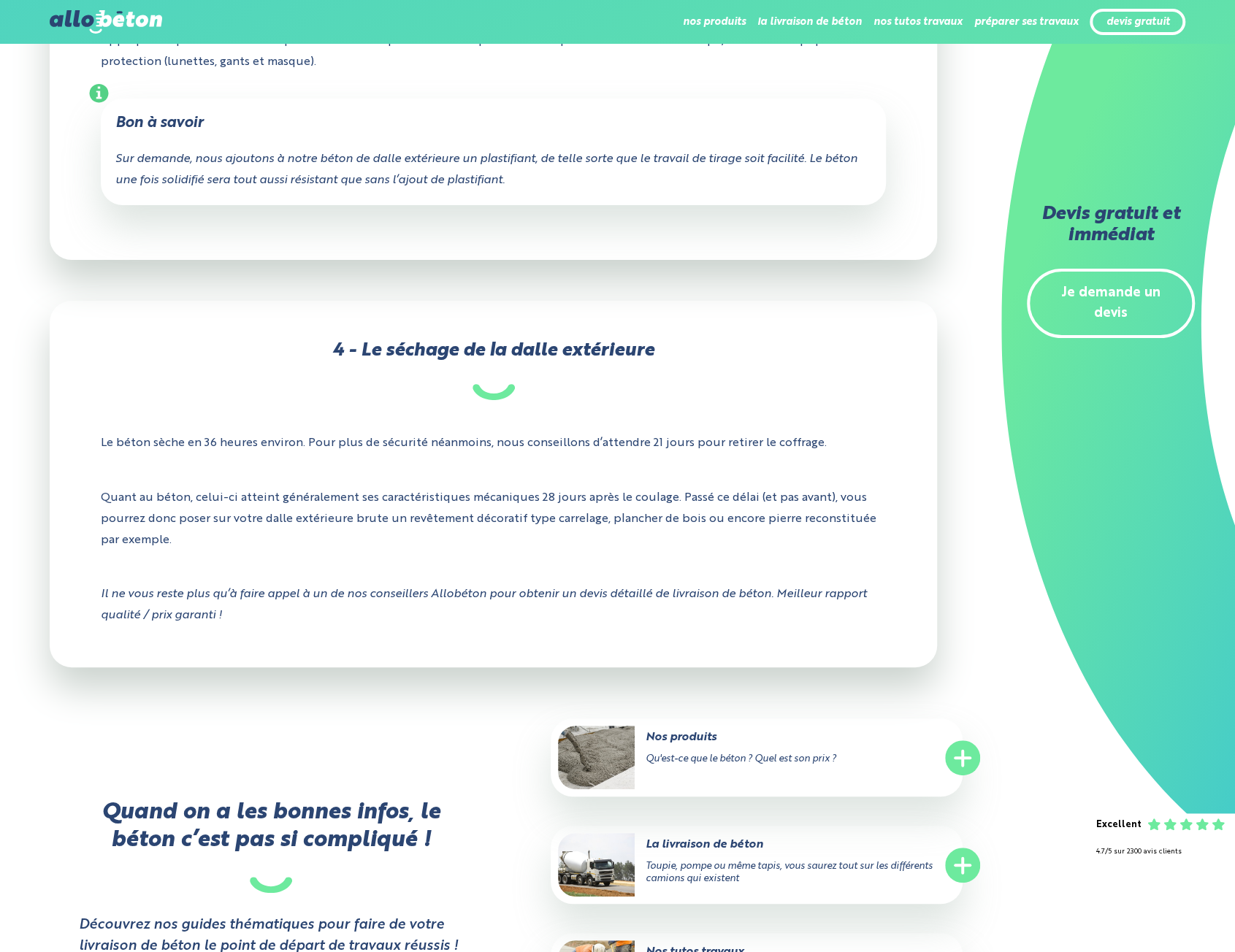
click at [695, 400] on h3 "4 - Le séchage de la dalle extérieure" at bounding box center [494, 371] width 786 height 59
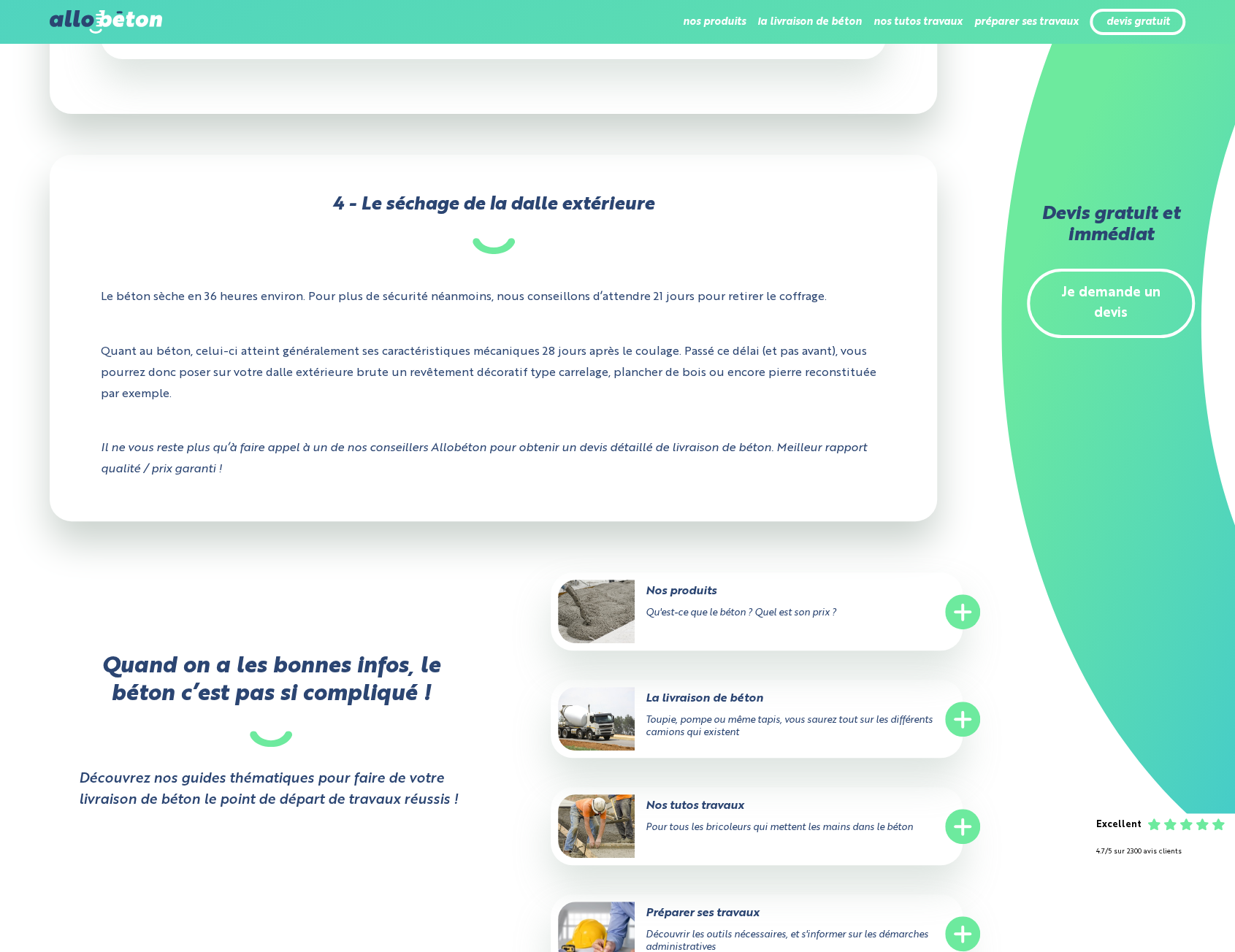
click at [489, 381] on p "Quant au béton, celui-ci atteint généralement ses caractéristiques mécaniques 2…" at bounding box center [494, 373] width 786 height 84
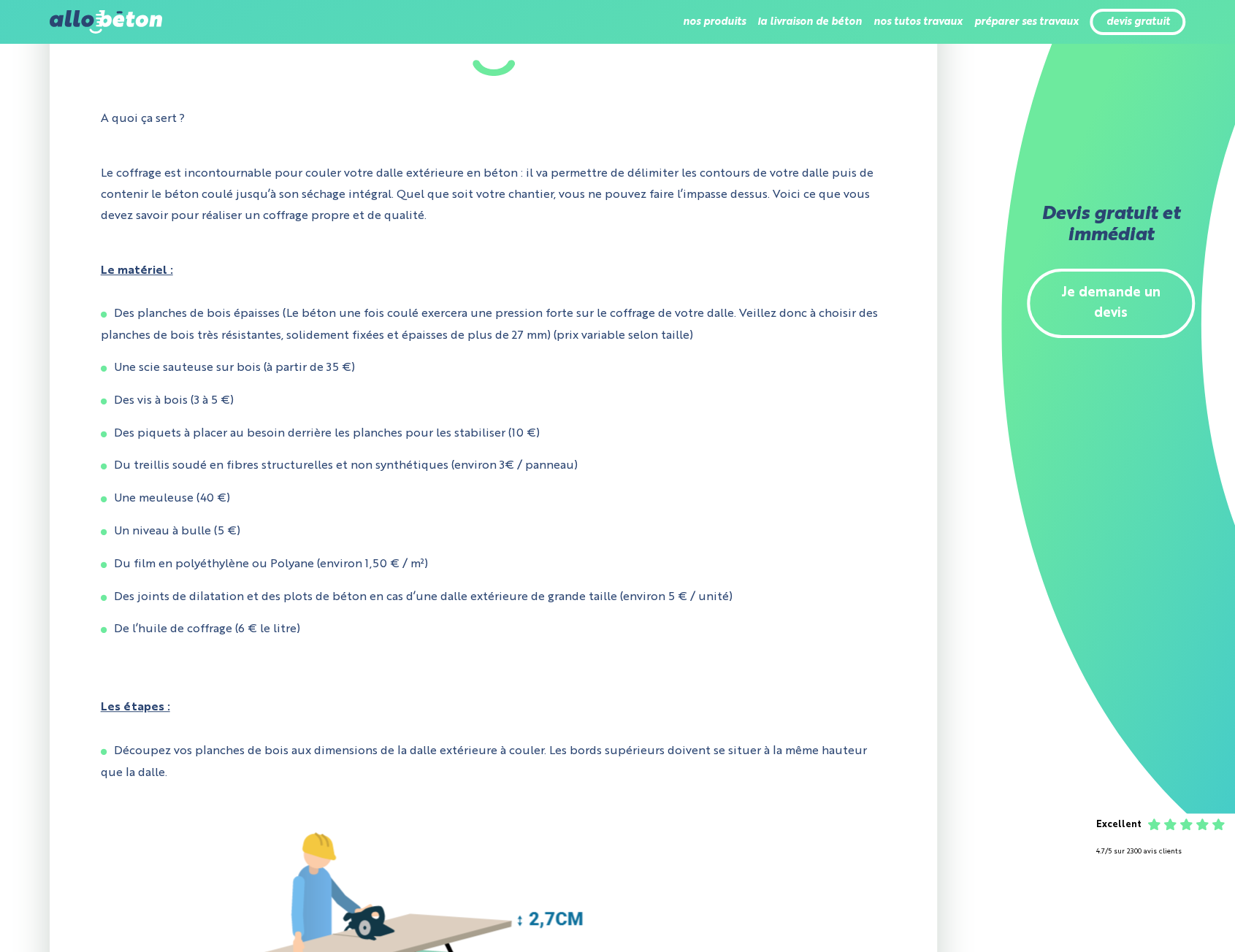
scroll to position [3841, 0]
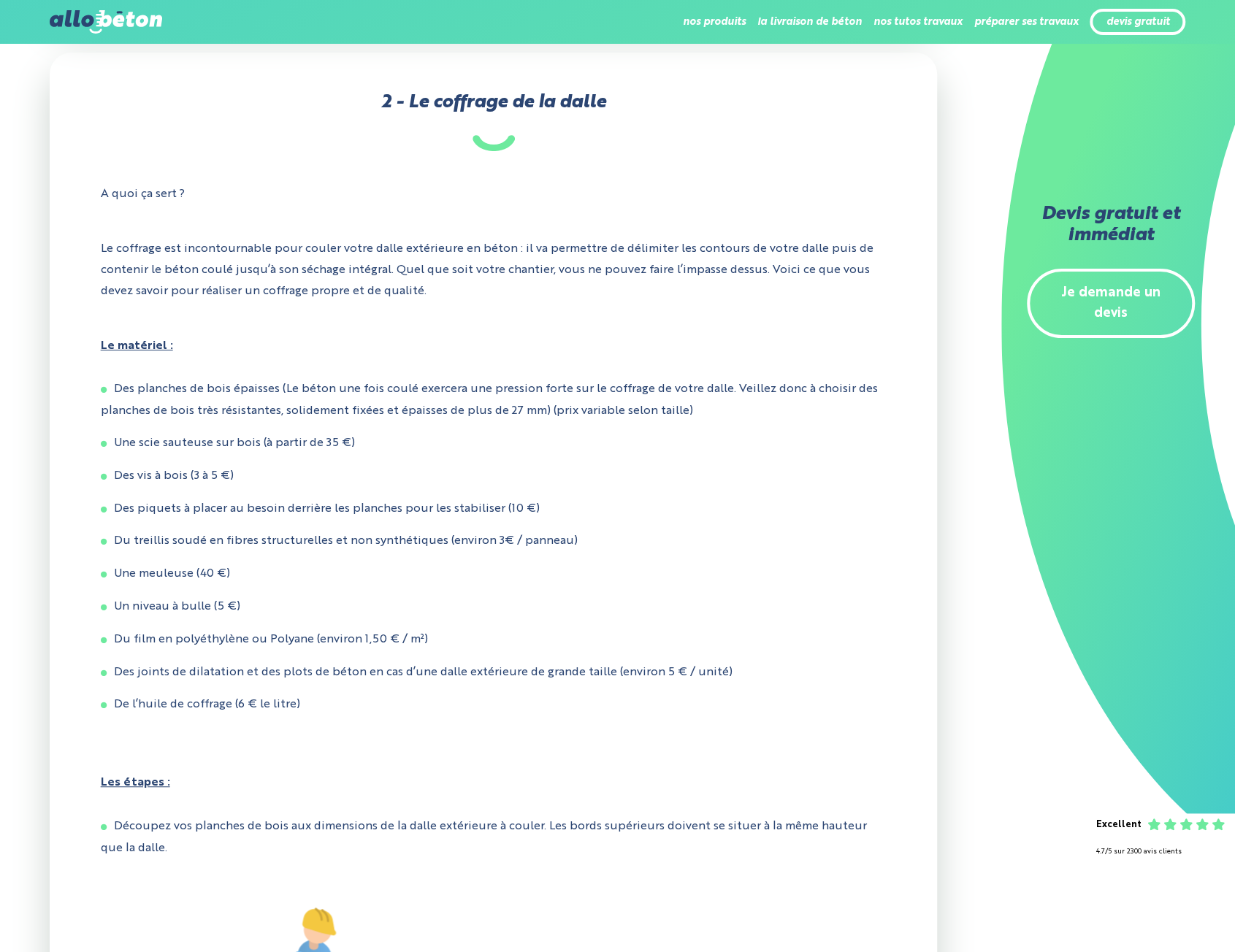
click at [478, 400] on li "Des planches de bois épaisses (Le béton une fois coulé exercera une pression fo…" at bounding box center [494, 400] width 786 height 43
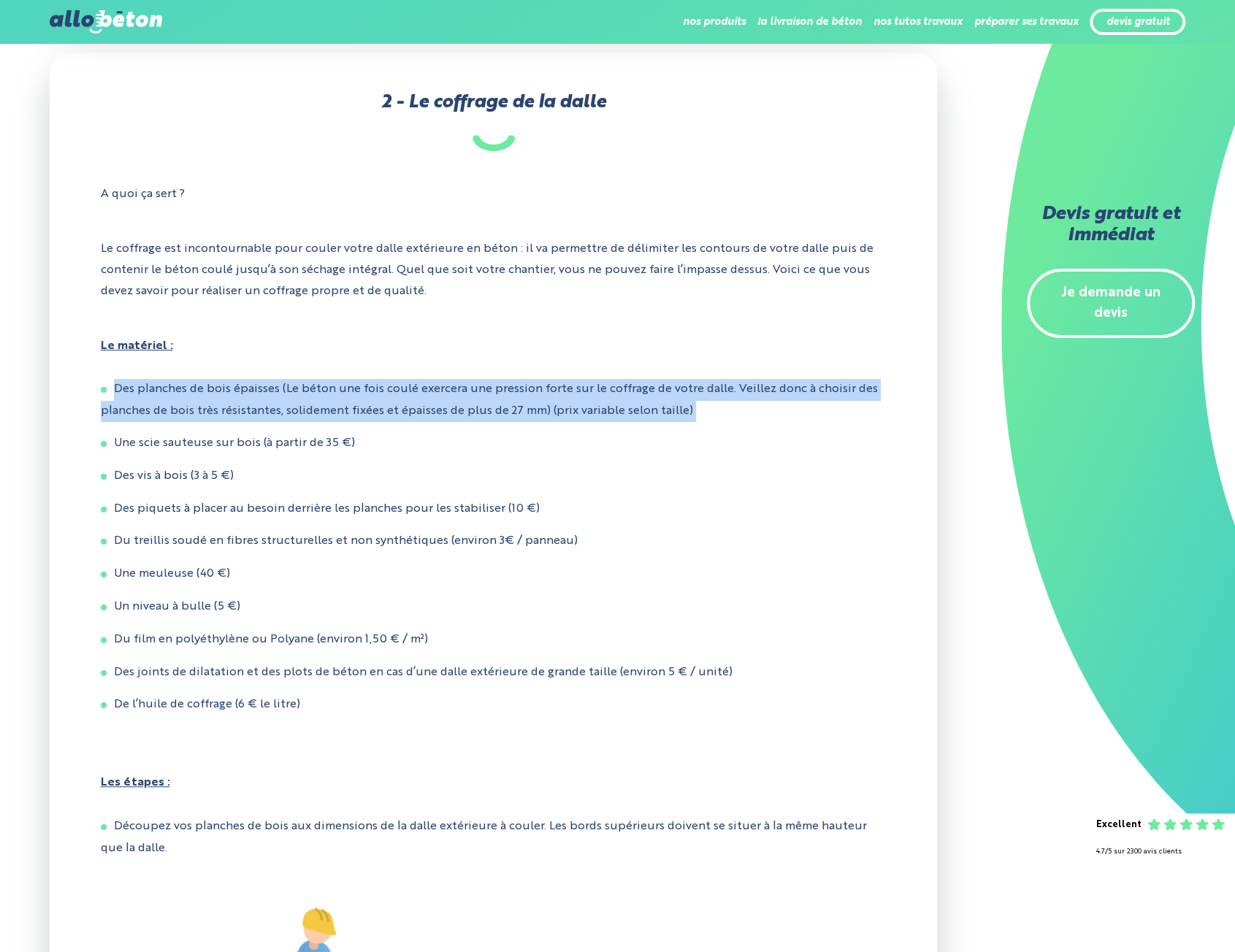
click at [478, 400] on li "Des planches de bois épaisses (Le béton une fois coulé exercera une pression fo…" at bounding box center [494, 400] width 786 height 43
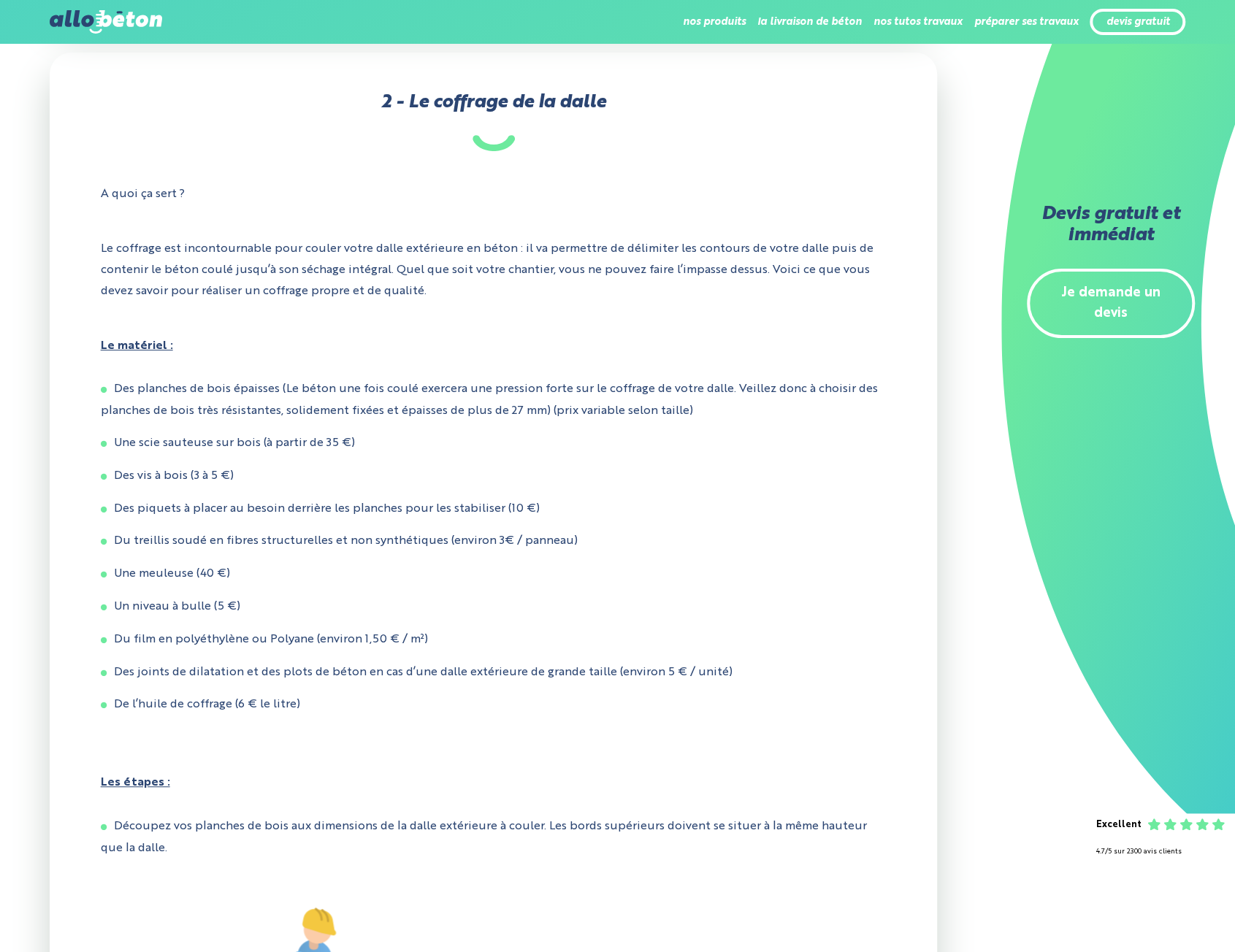
click at [362, 278] on p "Le coffrage est incontournable pour couler votre dalle extérieure en béton : il…" at bounding box center [494, 270] width 786 height 84
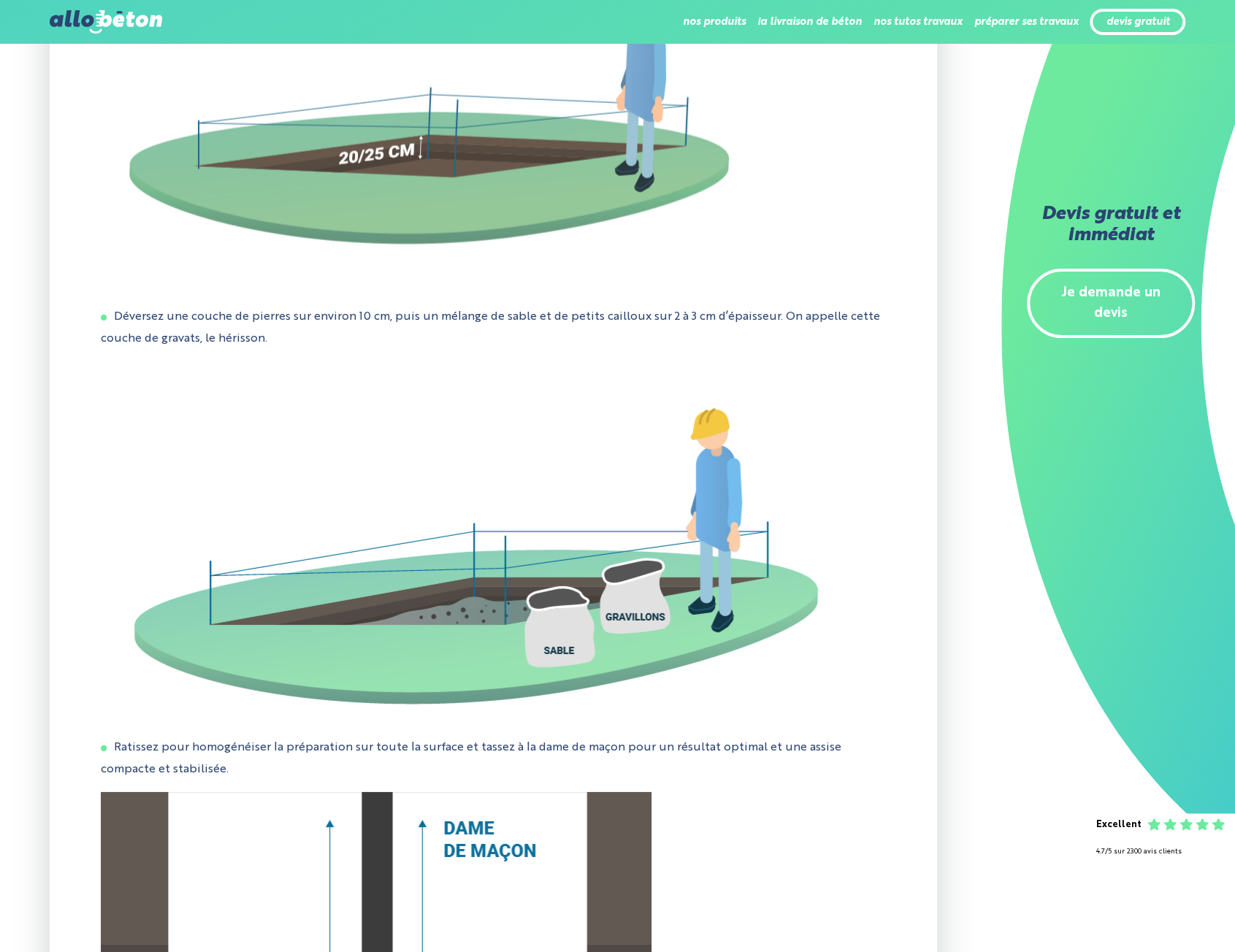
click at [568, 411] on img at bounding box center [475, 538] width 749 height 357
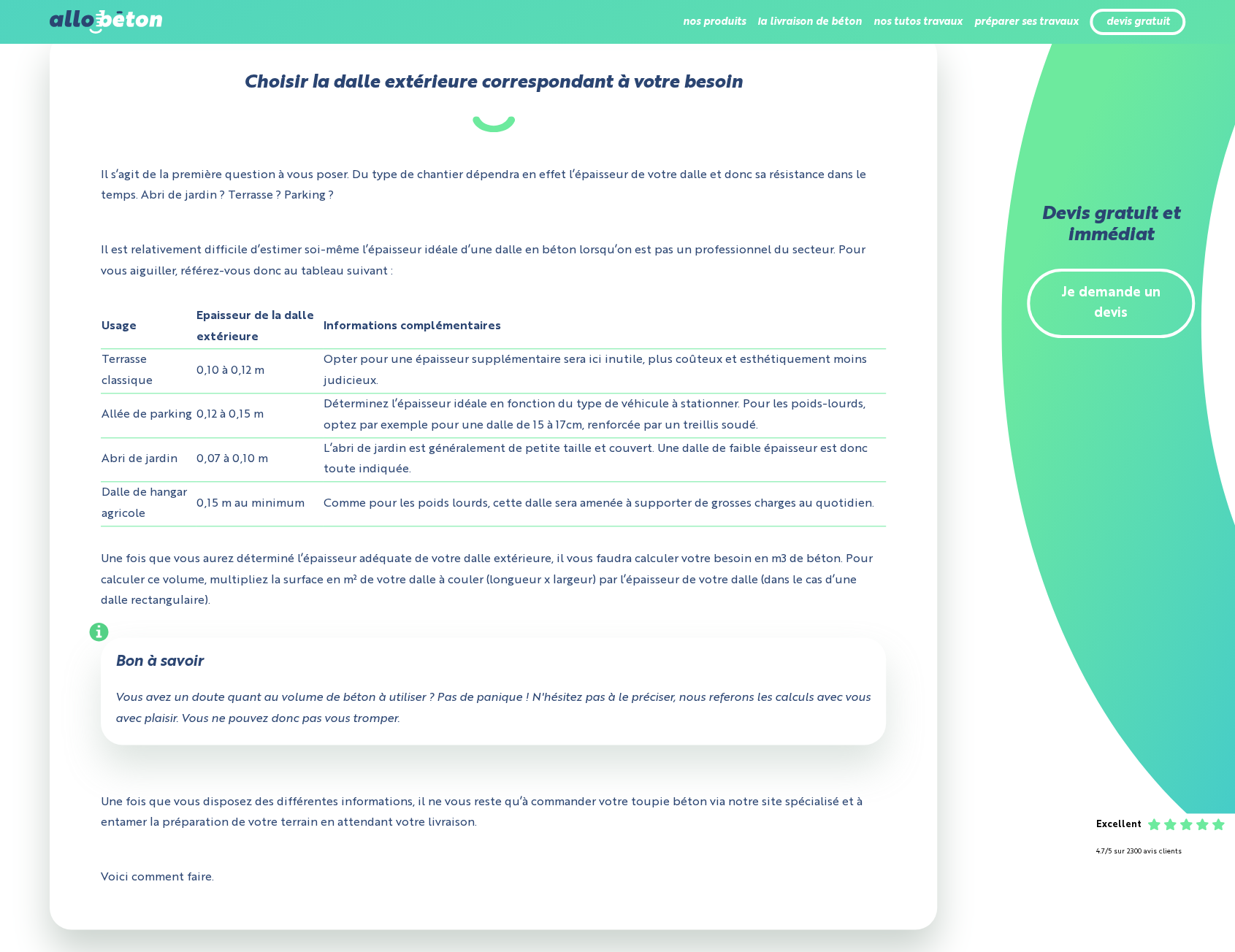
scroll to position [847, 0]
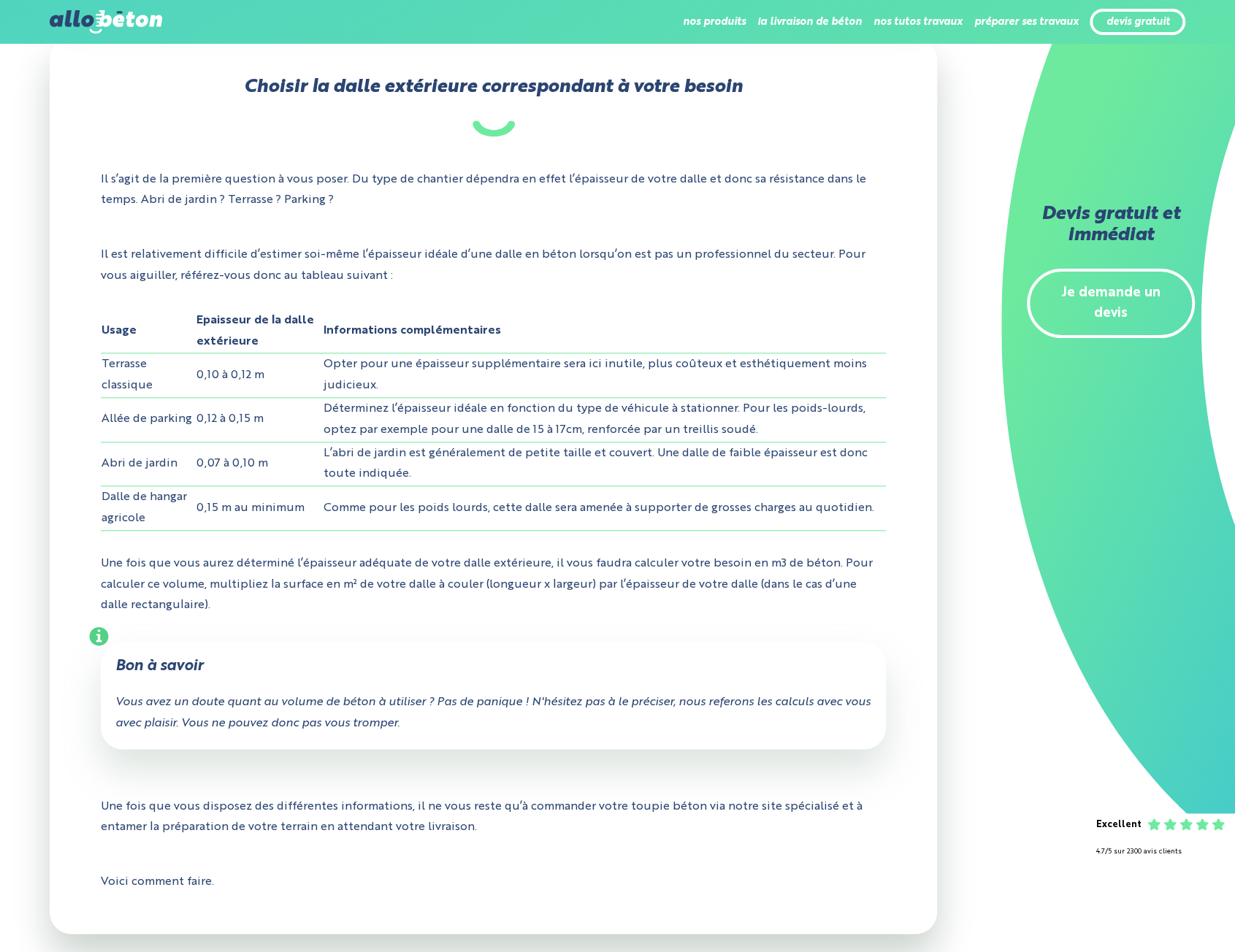
click at [573, 502] on td "Comme pour les poids lourds, cette dalle sera amenée à supporter de grosses cha…" at bounding box center [605, 508] width 564 height 45
click at [573, 503] on td "Comme pour les poids lourds, cette dalle sera amenée à supporter de grosses cha…" at bounding box center [605, 508] width 564 height 45
